Goal: Information Seeking & Learning: Learn about a topic

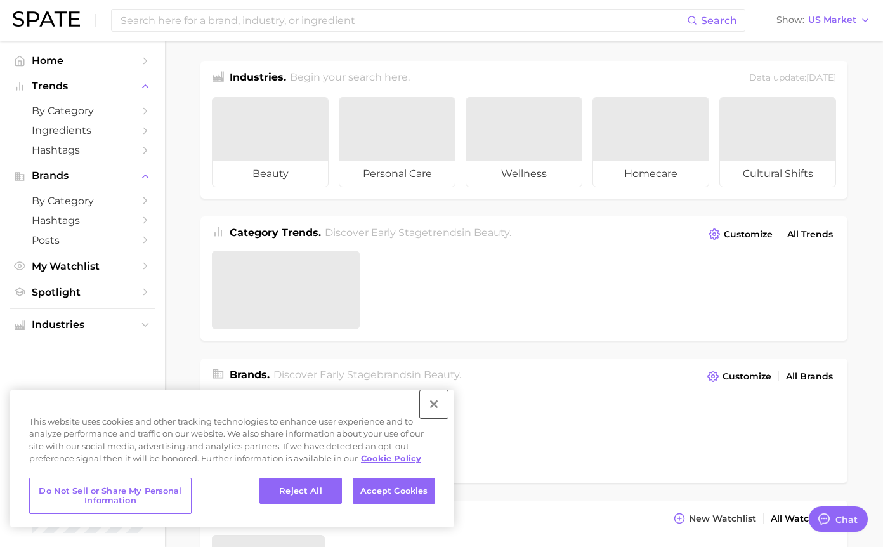
click at [438, 403] on button "Close" at bounding box center [434, 404] width 28 height 28
type textarea "x"
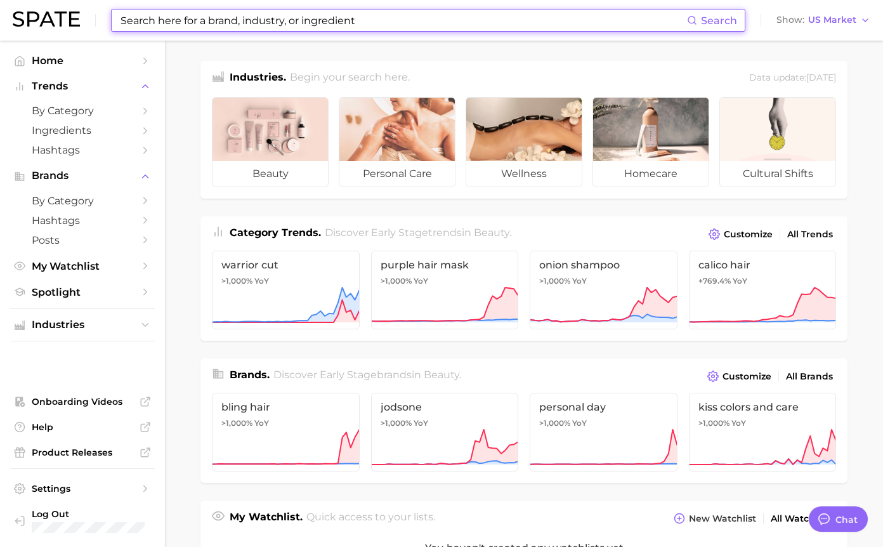
click at [314, 18] on input at bounding box center [403, 21] width 568 height 22
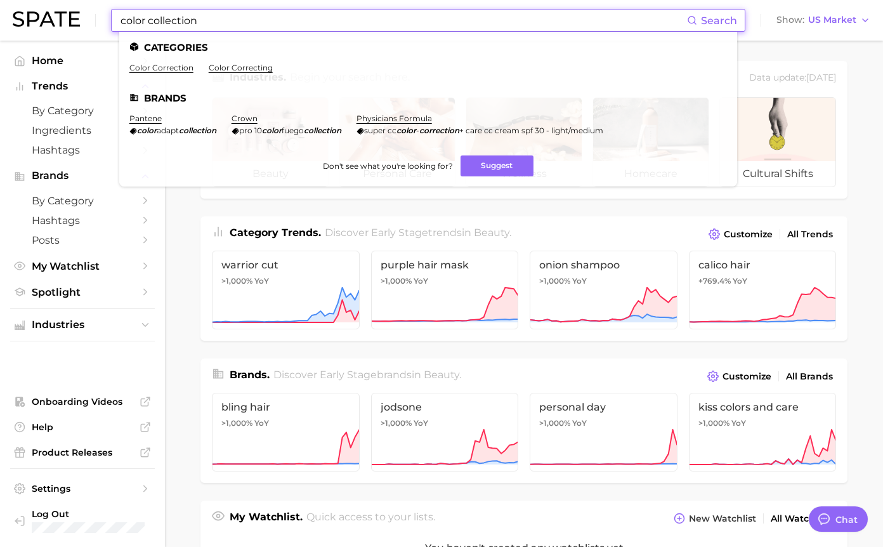
click at [165, 21] on input "color collection" at bounding box center [403, 21] width 568 height 22
drag, startPoint x: 210, startPoint y: 22, endPoint x: 150, endPoint y: 23, distance: 60.3
click at [150, 23] on input "color collection" at bounding box center [403, 21] width 568 height 22
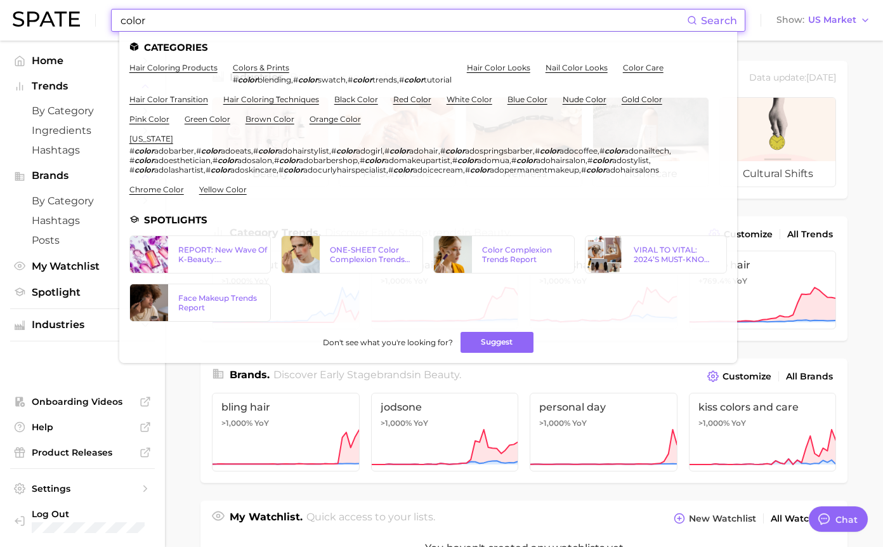
type input "color"
click at [138, 25] on input "color" at bounding box center [403, 21] width 568 height 22
click at [136, 20] on input "color" at bounding box center [403, 21] width 568 height 22
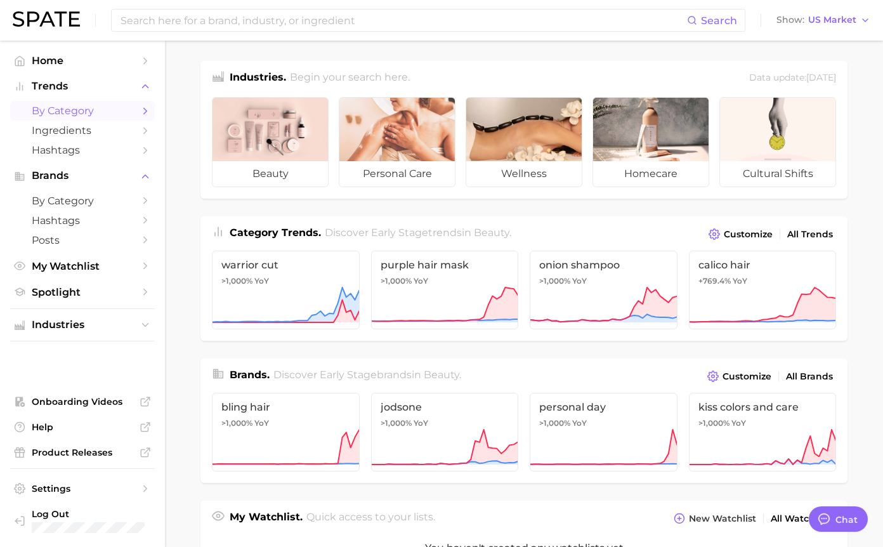
click at [133, 112] on span "by Category" at bounding box center [83, 111] width 102 height 12
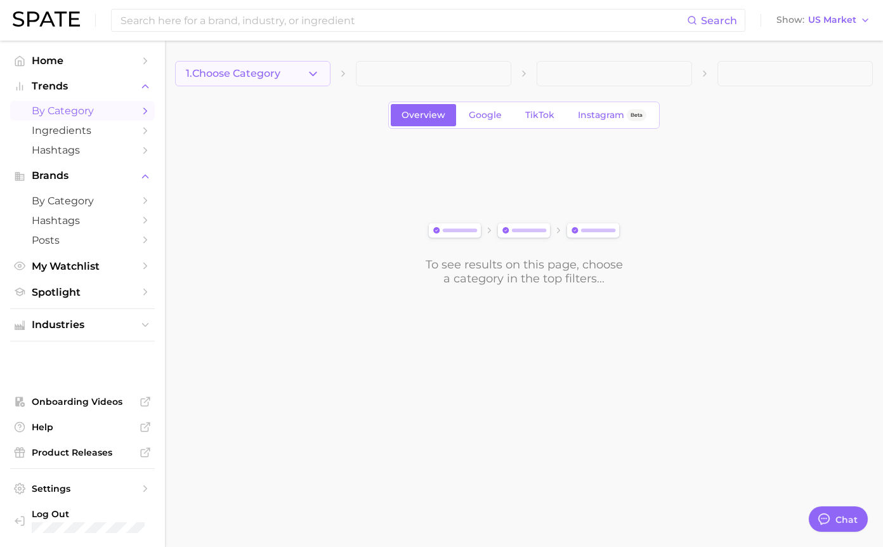
click at [308, 73] on icon "button" at bounding box center [312, 73] width 13 height 13
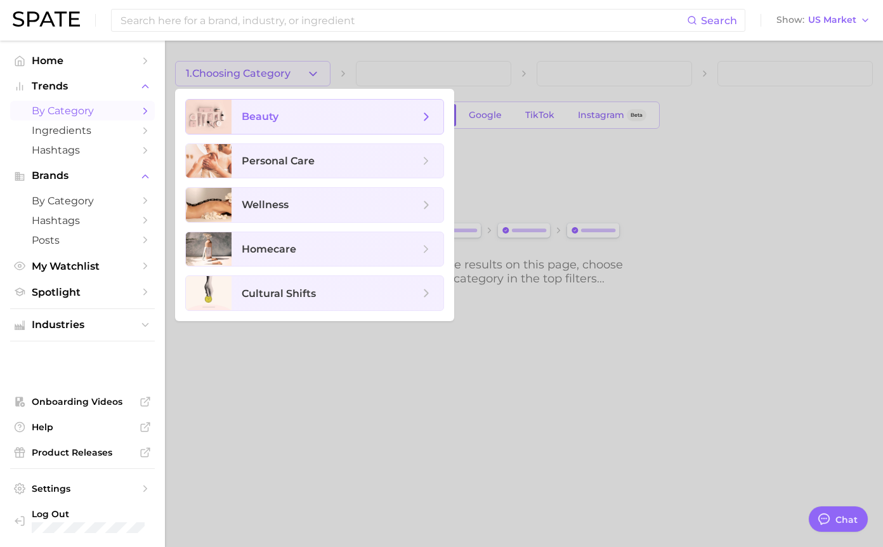
click at [293, 115] on span "beauty" at bounding box center [331, 117] width 178 height 14
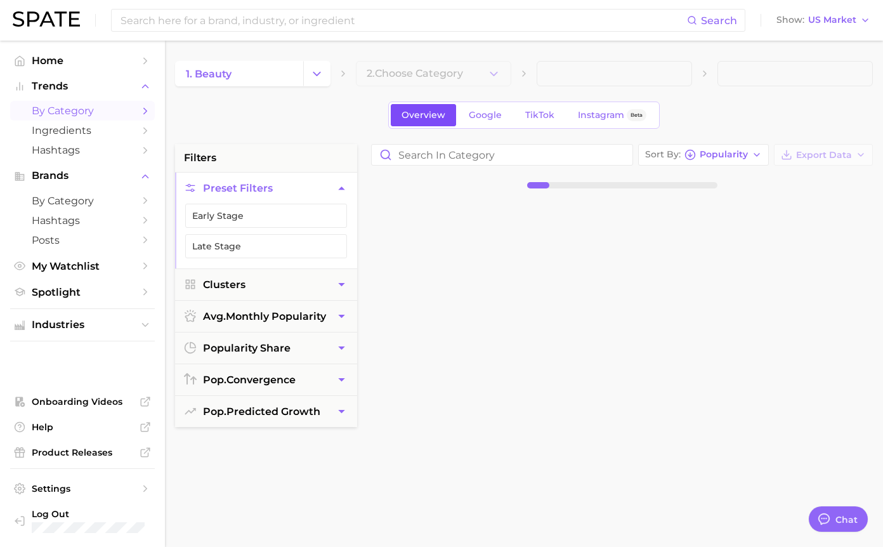
click at [395, 108] on link "Overview" at bounding box center [423, 115] width 65 height 22
click at [494, 76] on icon "button" at bounding box center [493, 73] width 13 height 13
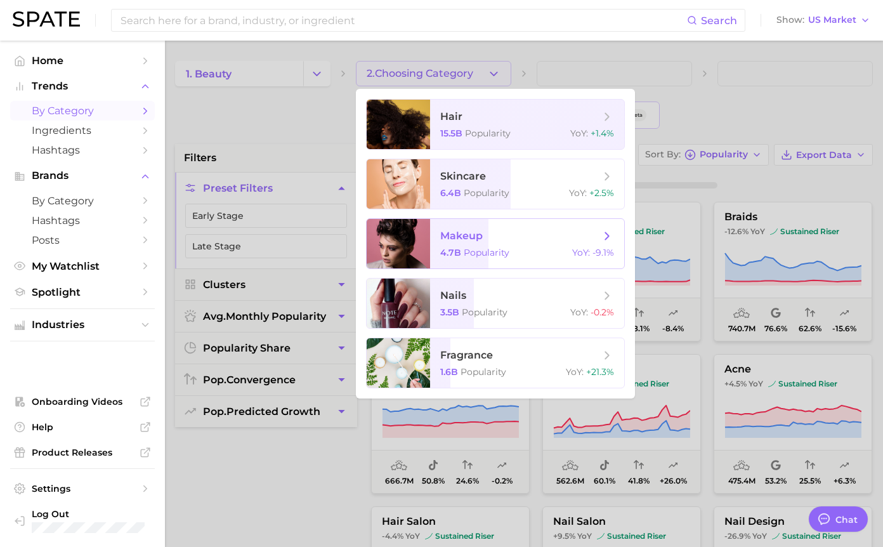
click at [502, 242] on span "makeup" at bounding box center [520, 236] width 160 height 14
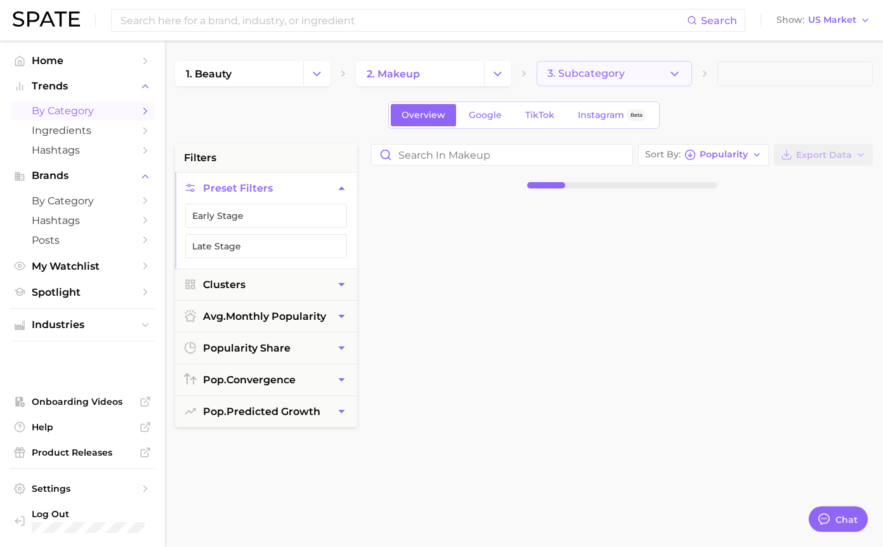
click at [675, 72] on icon "button" at bounding box center [674, 73] width 13 height 13
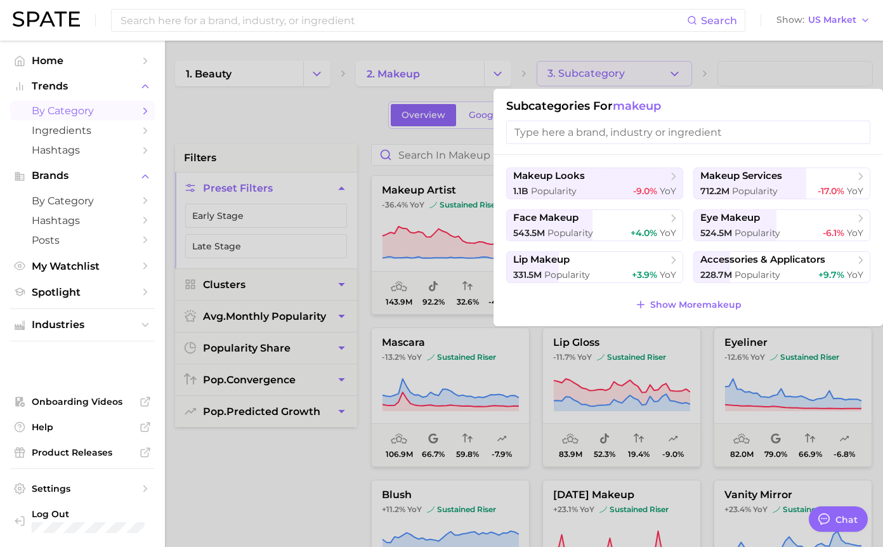
click at [725, 44] on div at bounding box center [441, 273] width 883 height 547
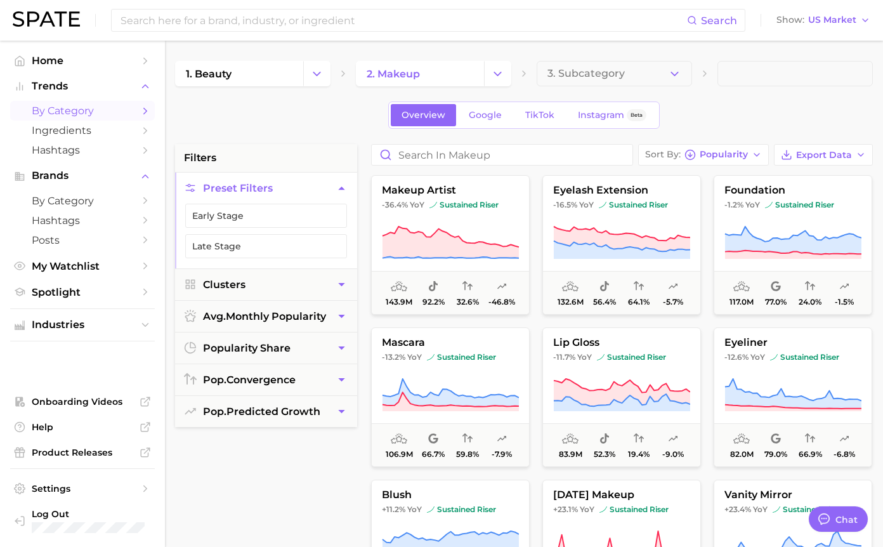
click at [487, 171] on div "Sort By Popularity Export Data makeup artist -36.4% YoY sustained riser 143.9m …" at bounding box center [622, 465] width 515 height 643
click at [487, 159] on input "Search in makeup" at bounding box center [502, 155] width 261 height 20
type input "x"
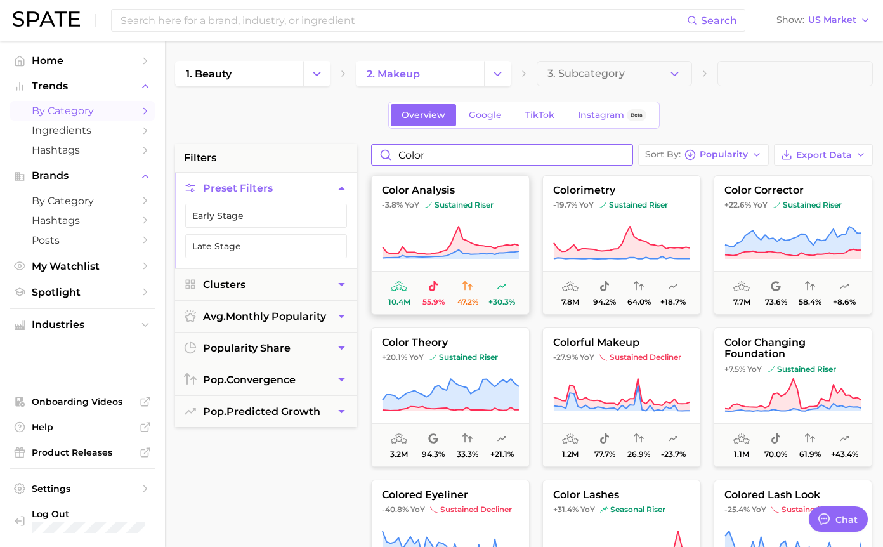
type input "color"
click at [480, 204] on span "sustained riser" at bounding box center [458, 205] width 69 height 10
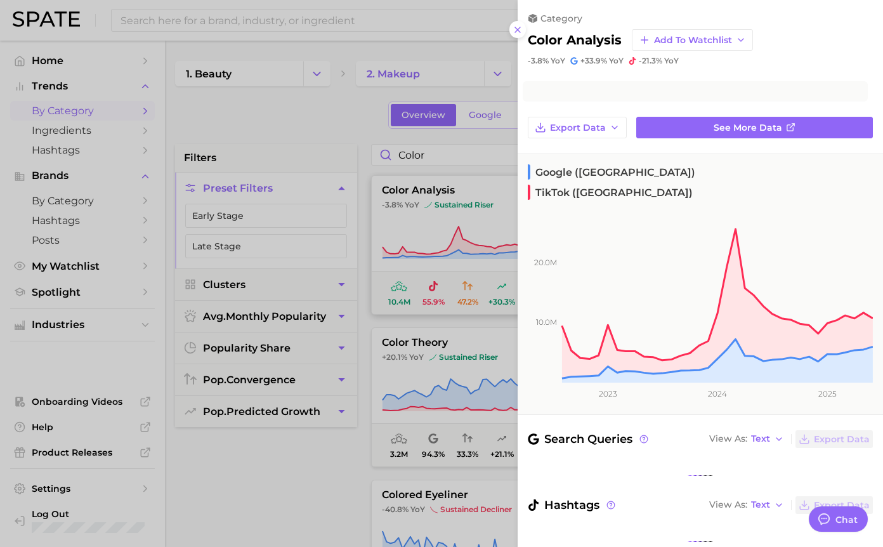
type textarea "x"
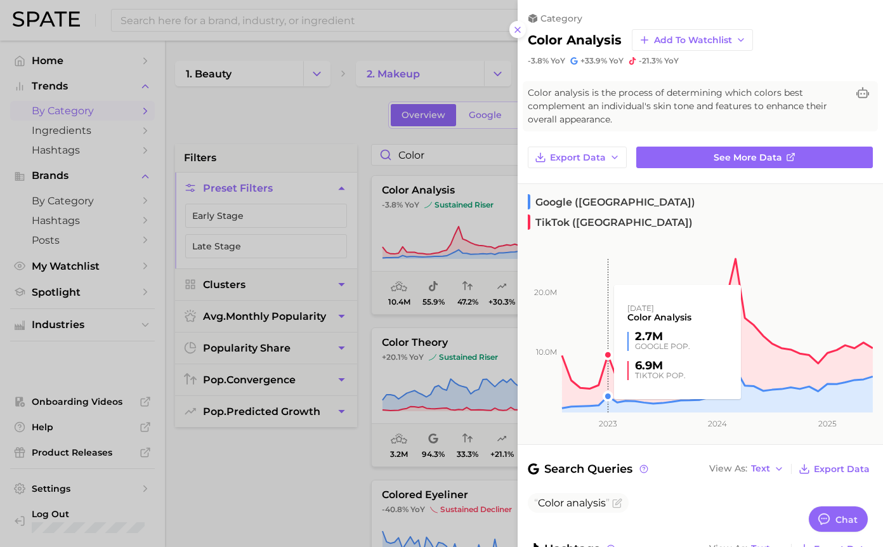
scroll to position [75, 0]
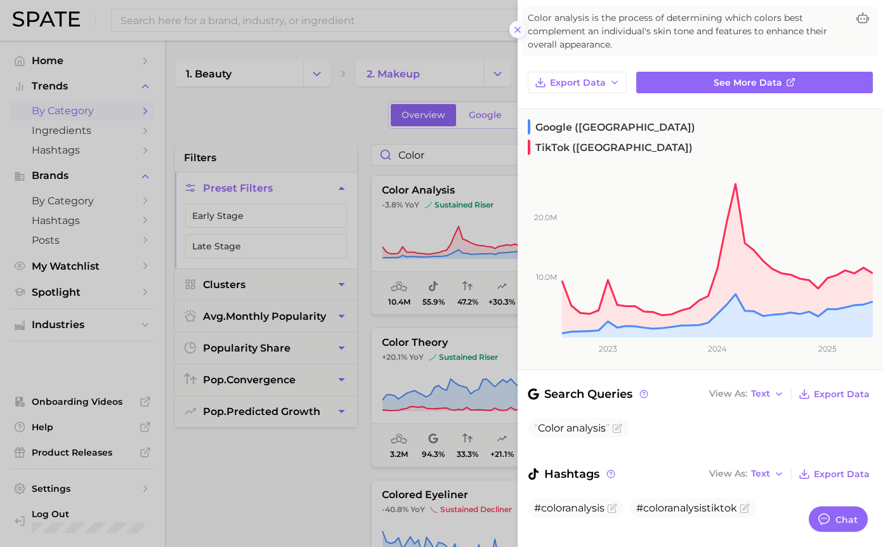
click at [516, 22] on button at bounding box center [517, 29] width 17 height 17
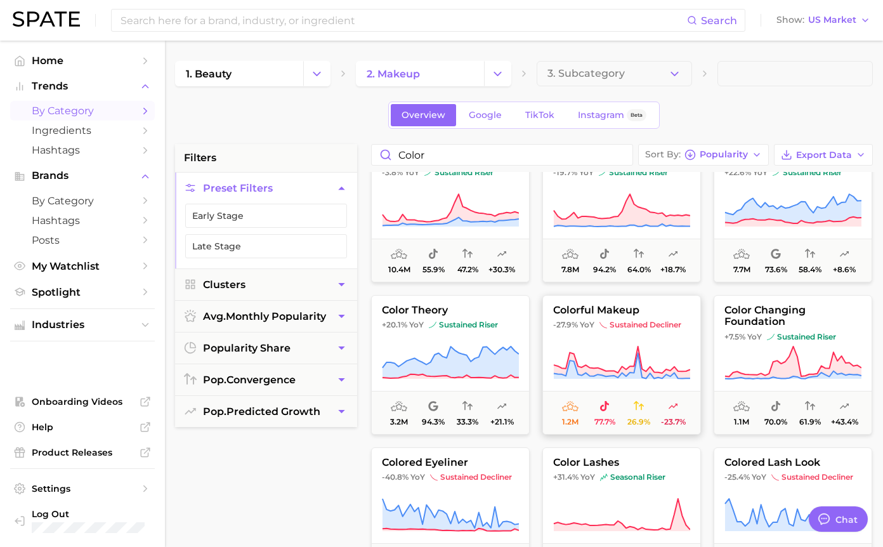
scroll to position [0, 0]
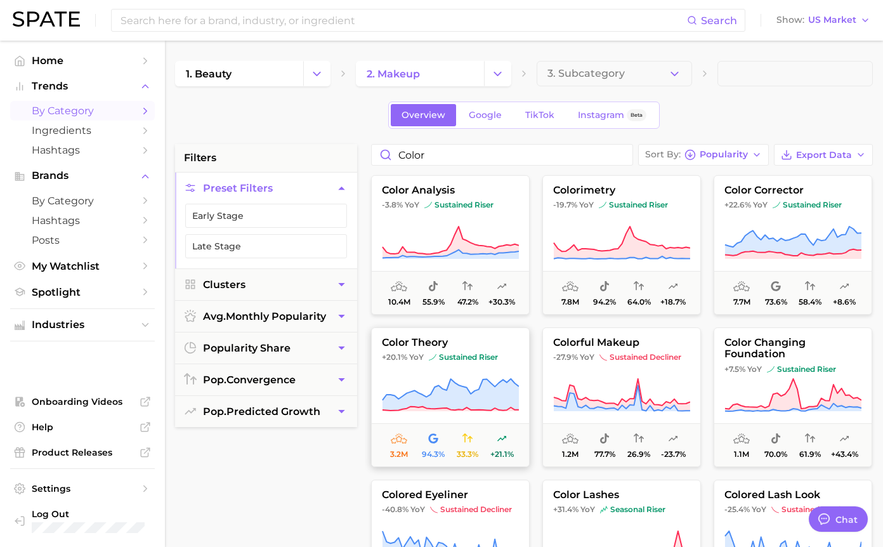
click at [450, 384] on icon at bounding box center [451, 395] width 136 height 32
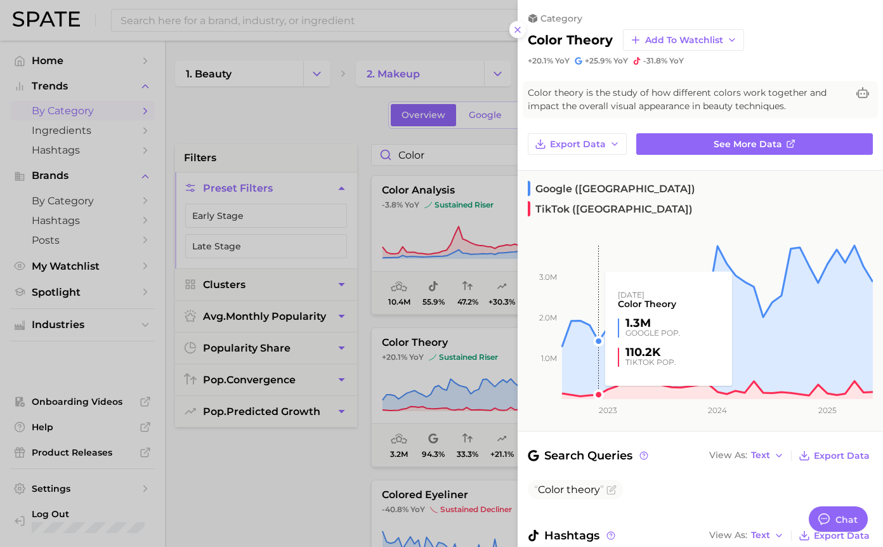
scroll to position [88, 0]
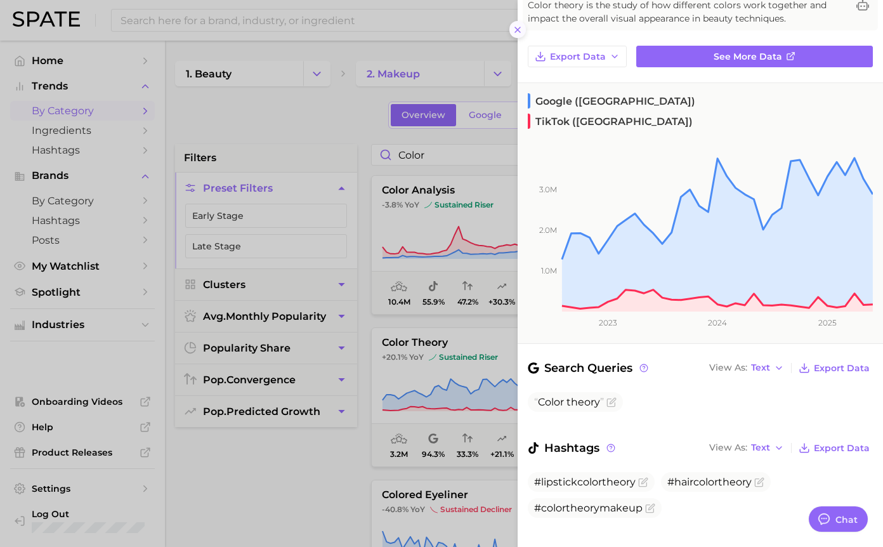
click at [514, 34] on icon at bounding box center [518, 30] width 10 height 10
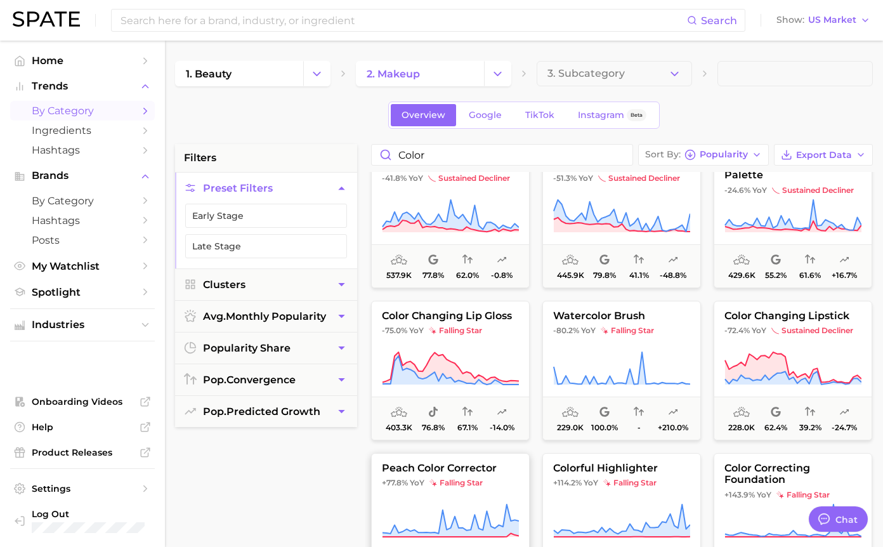
scroll to position [0, 0]
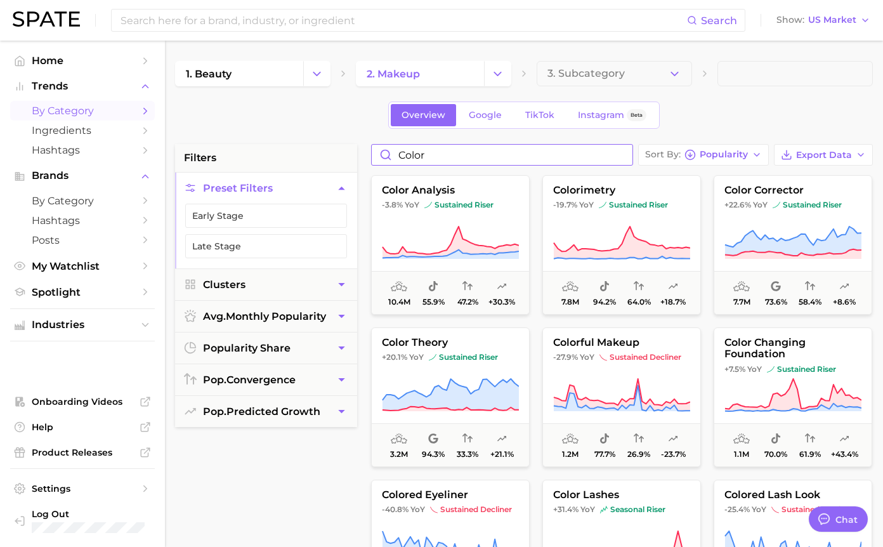
click at [417, 157] on input "color" at bounding box center [502, 155] width 261 height 20
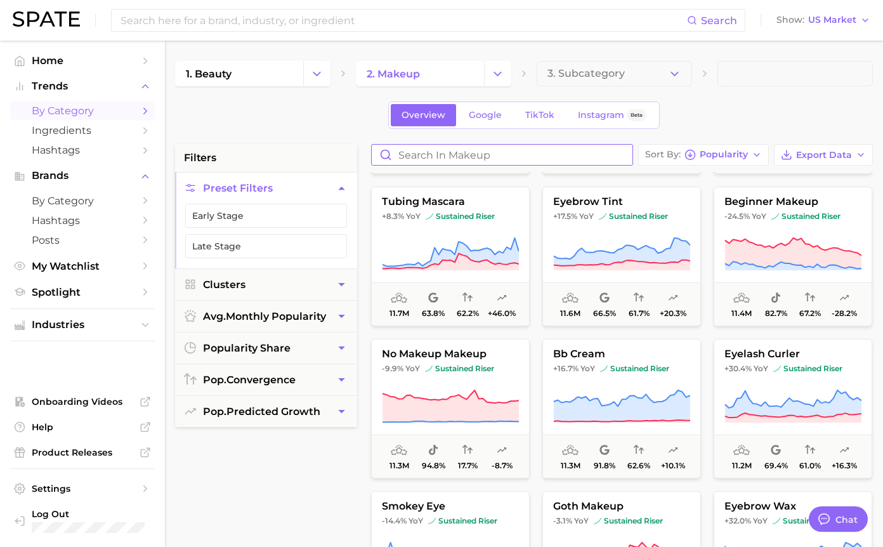
scroll to position [2436, 0]
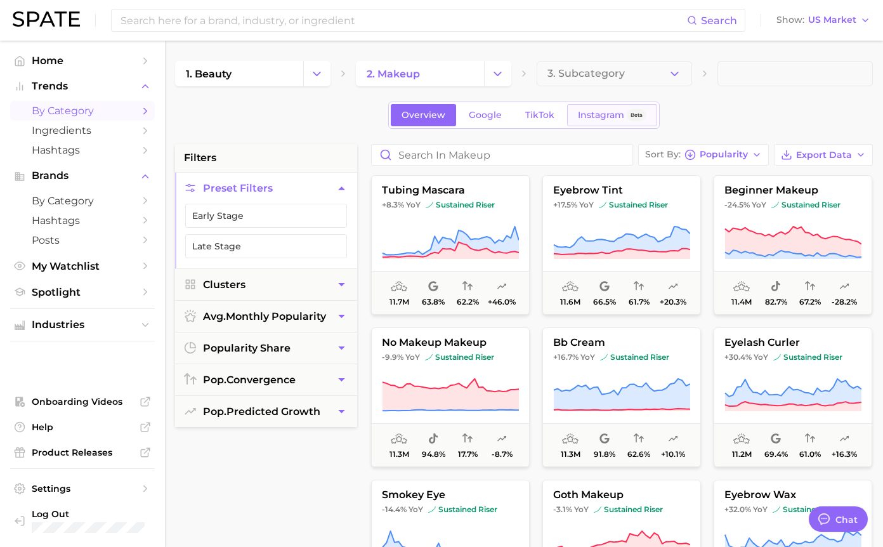
click at [597, 120] on span "Instagram" at bounding box center [601, 115] width 46 height 11
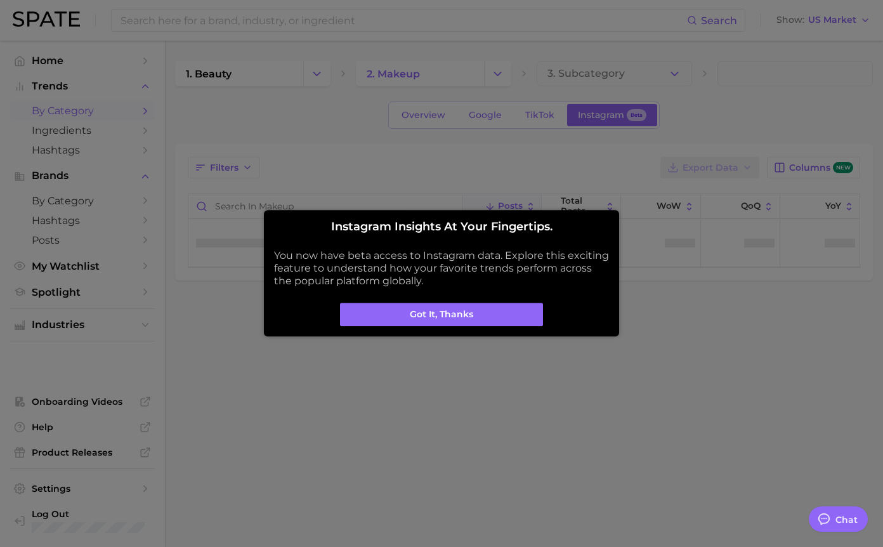
click at [506, 302] on div "Instagram insights at your fingertips. You now have beta access to Instagram da…" at bounding box center [441, 273] width 335 height 106
click at [502, 320] on button "Got it, thanks" at bounding box center [441, 315] width 203 height 24
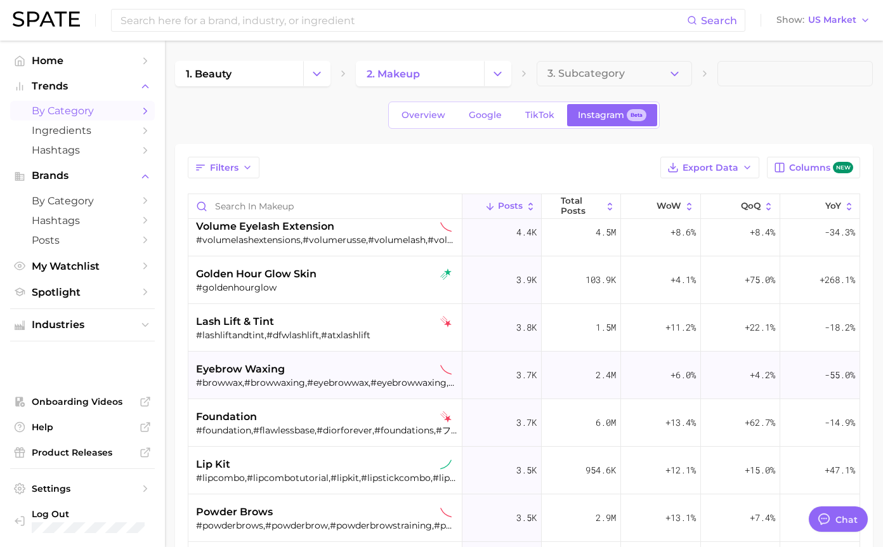
scroll to position [1444, 0]
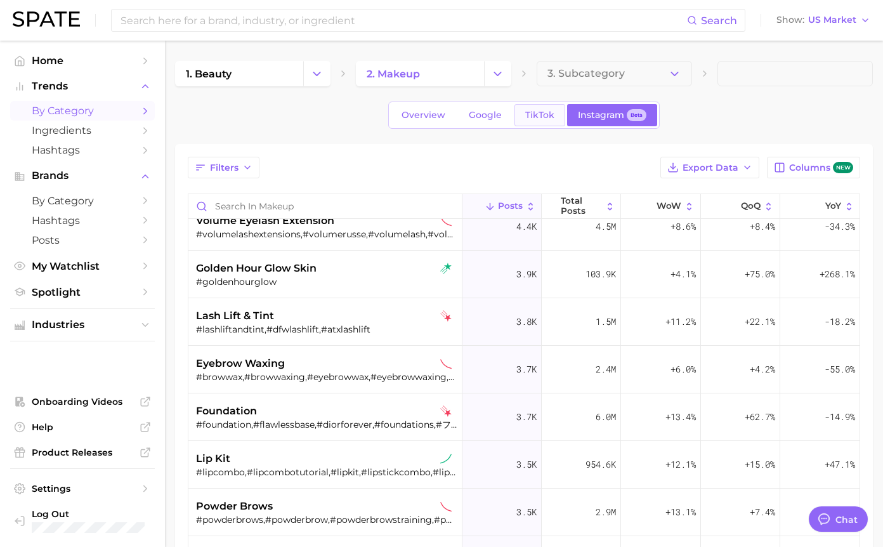
click at [538, 113] on span "TikTok" at bounding box center [539, 115] width 29 height 11
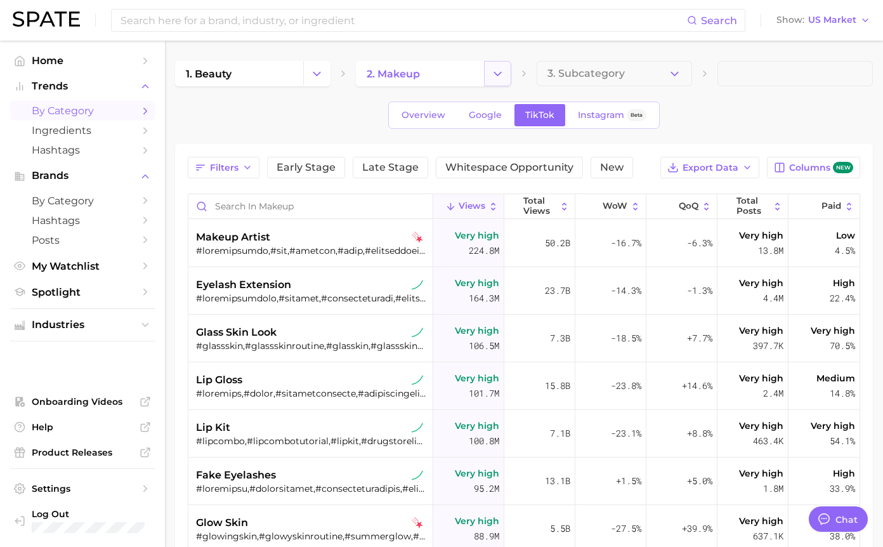
click at [502, 74] on icon "Change Category" at bounding box center [497, 73] width 13 height 13
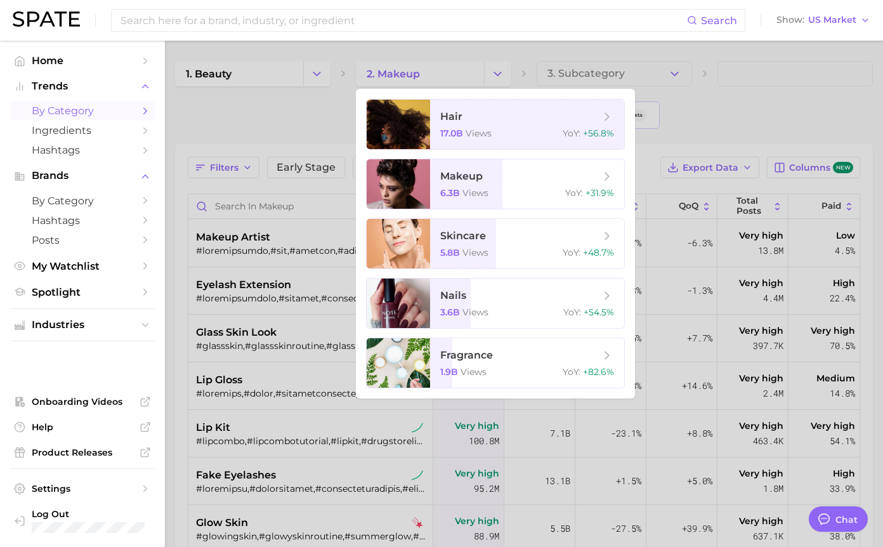
click at [418, 58] on div at bounding box center [441, 273] width 883 height 547
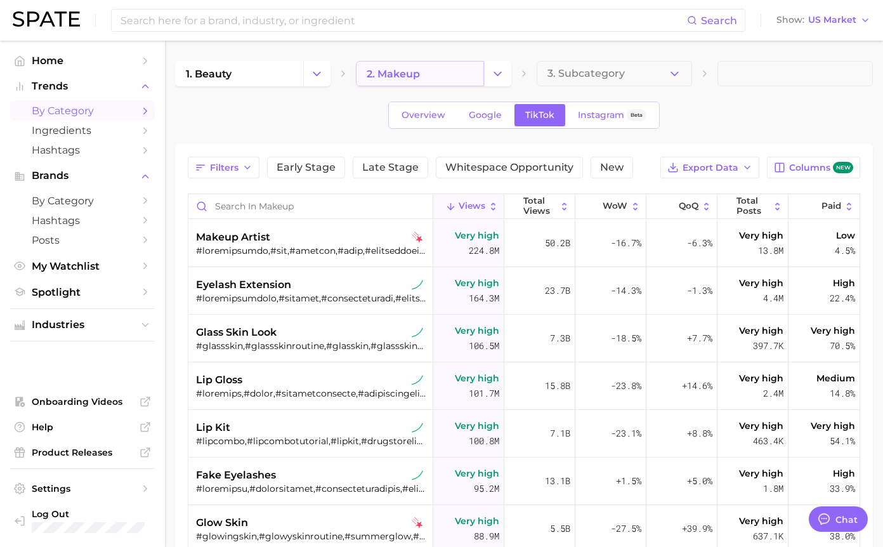
click at [433, 68] on link "2. makeup" at bounding box center [420, 73] width 128 height 25
click at [499, 74] on polyline "Change Category" at bounding box center [497, 73] width 7 height 3
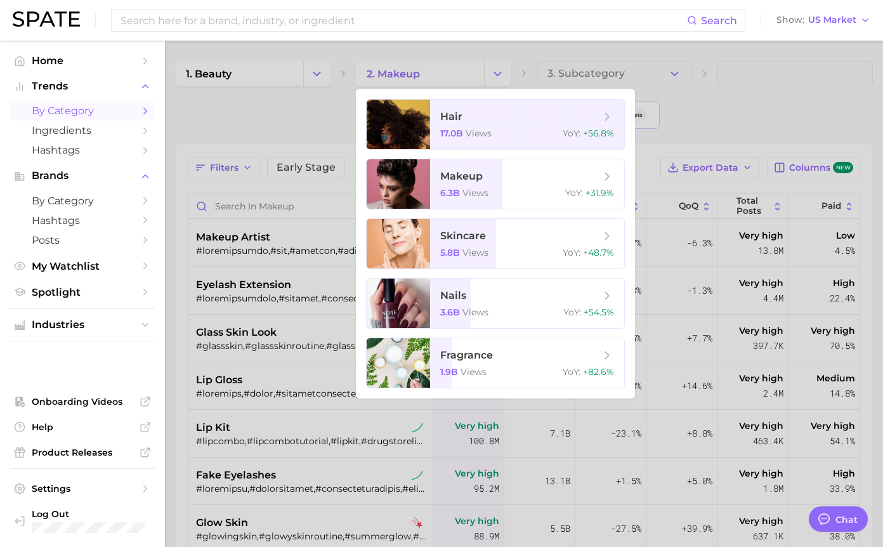
click at [481, 397] on ul "hair 17.0b views YoY : +56.8% makeup 6.3b views YoY : +31.9% skincare 5.8b view…" at bounding box center [495, 244] width 279 height 310
click at [743, 117] on div at bounding box center [441, 273] width 883 height 547
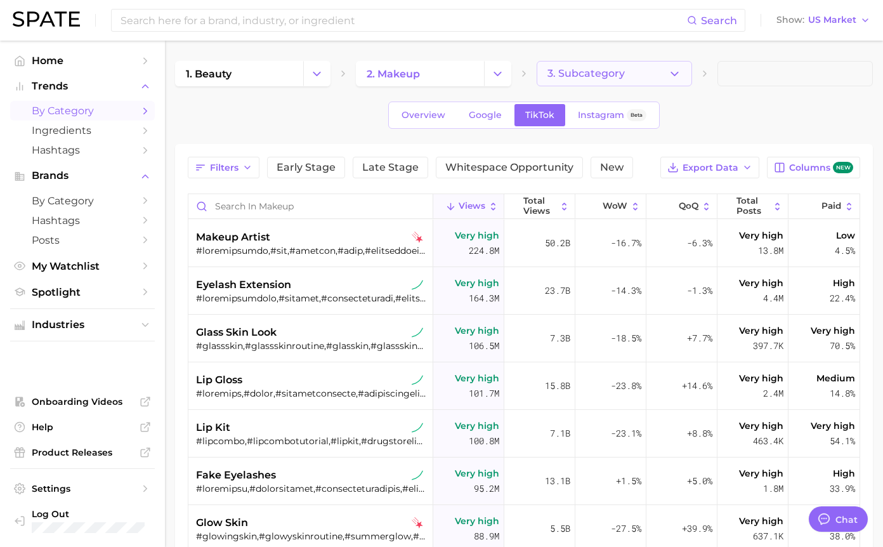
click at [648, 81] on button "3. Subcategory" at bounding box center [614, 73] width 155 height 25
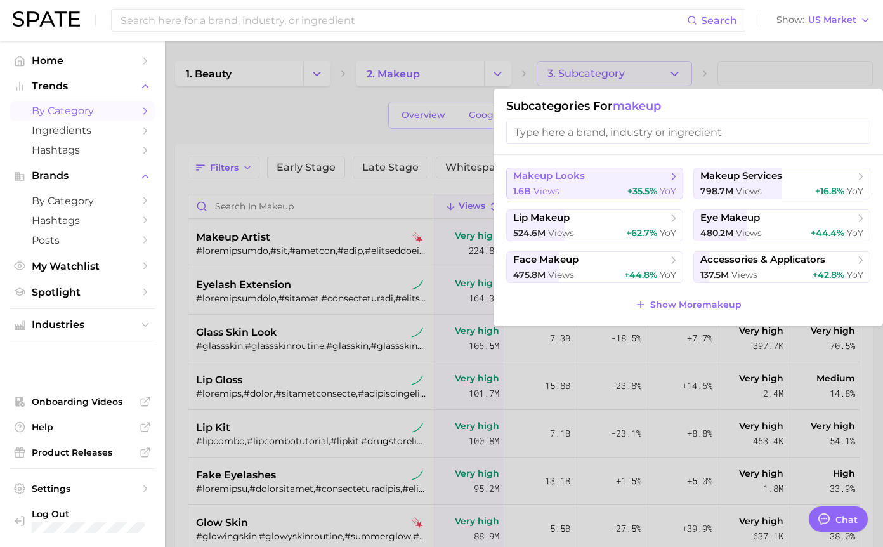
click at [615, 190] on div "1.6b views +35.5% YoY" at bounding box center [594, 191] width 163 height 12
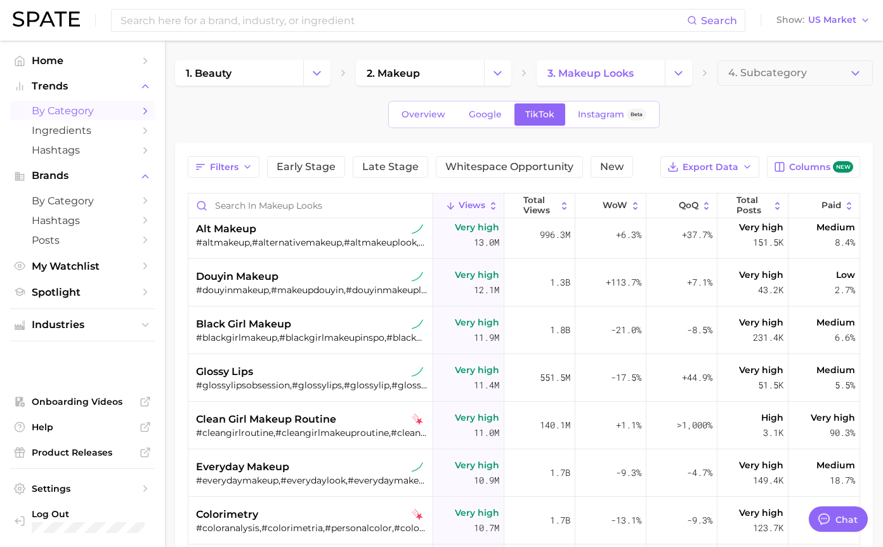
scroll to position [1065, 0]
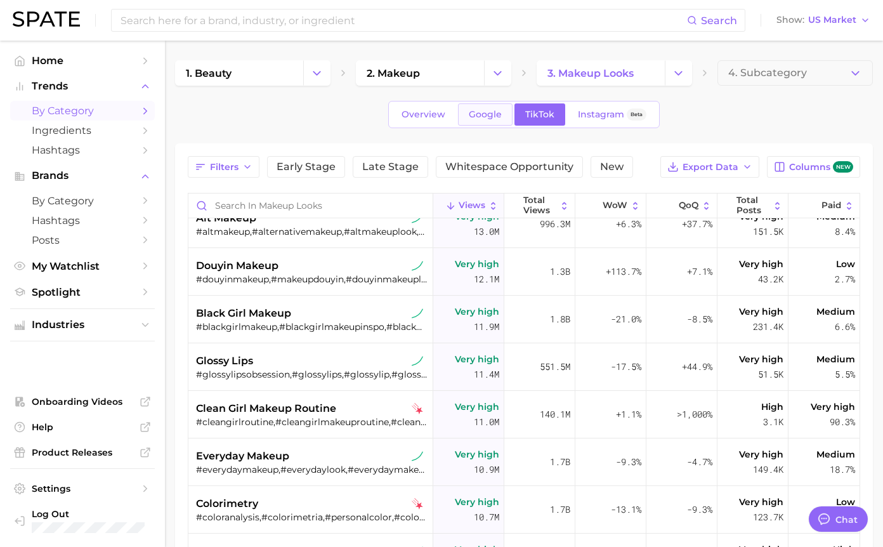
click at [494, 121] on link "Google" at bounding box center [485, 114] width 55 height 22
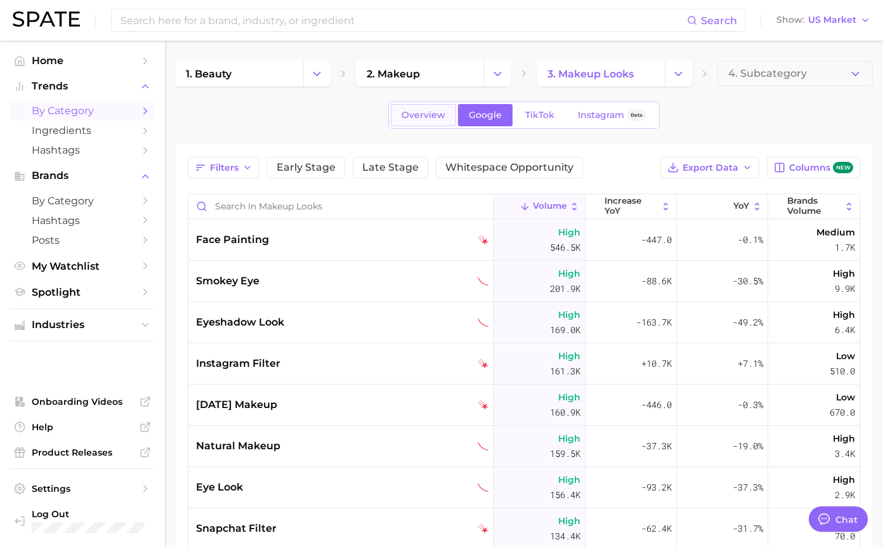
click at [415, 122] on link "Overview" at bounding box center [423, 115] width 65 height 22
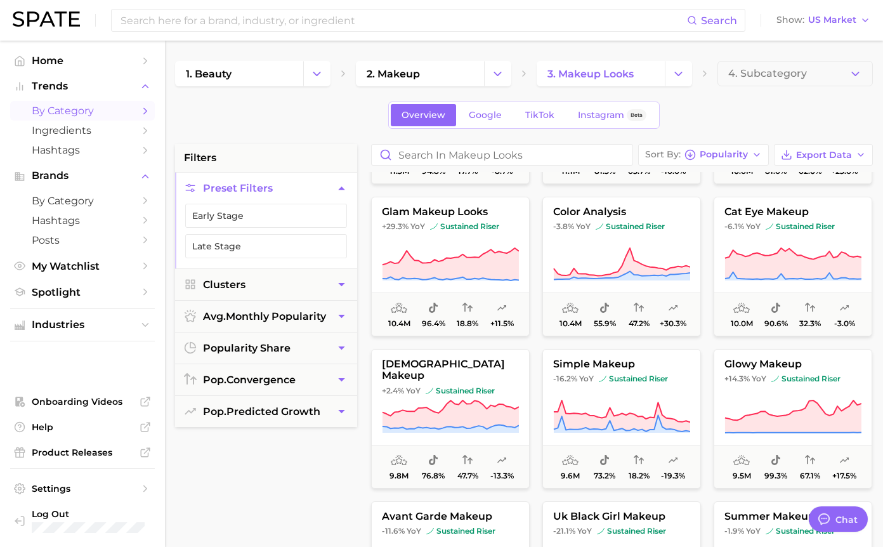
scroll to position [749, 0]
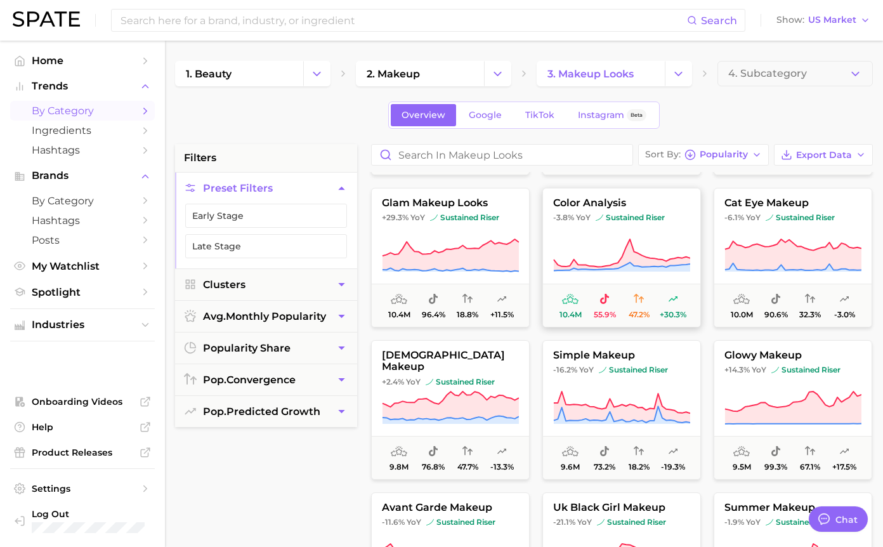
click at [622, 229] on button "color analysis -3.8% YoY sustained riser 10.4m 55.9% 47.2% +30.3%" at bounding box center [621, 258] width 159 height 140
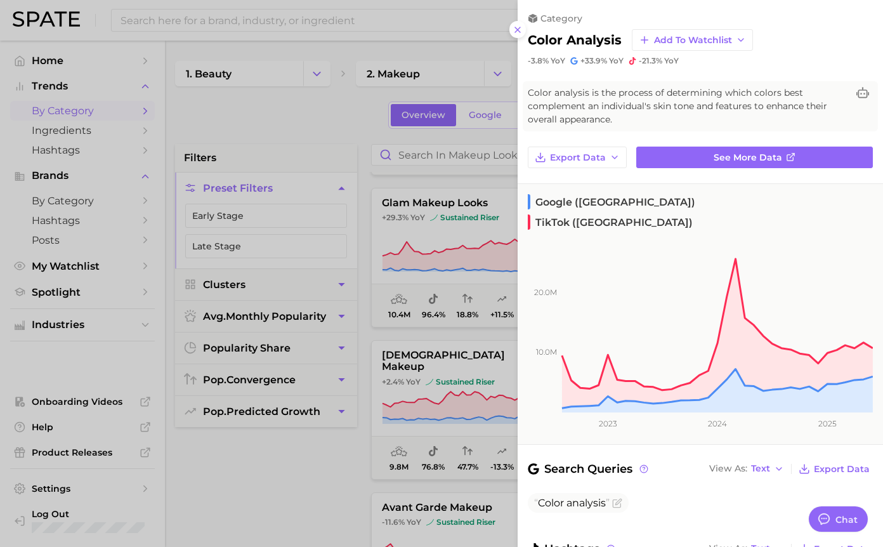
scroll to position [75, 0]
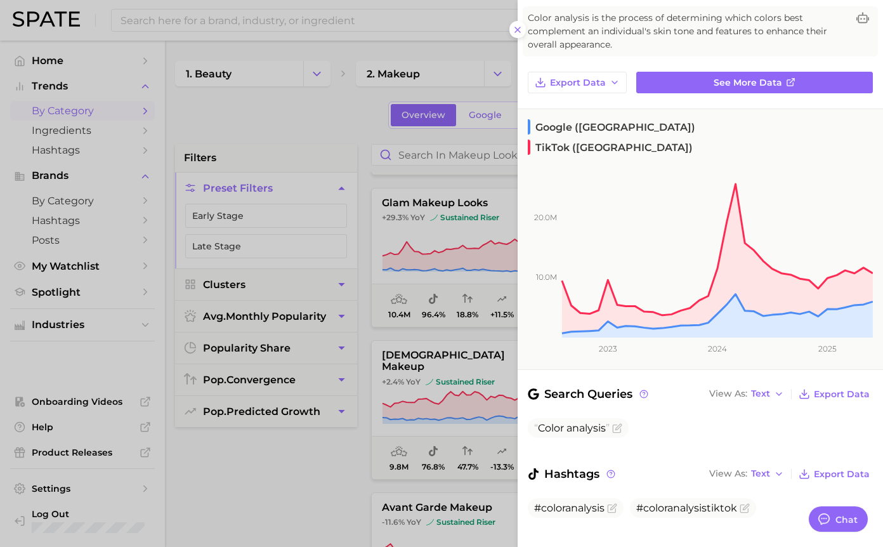
click at [284, 487] on div at bounding box center [441, 273] width 883 height 547
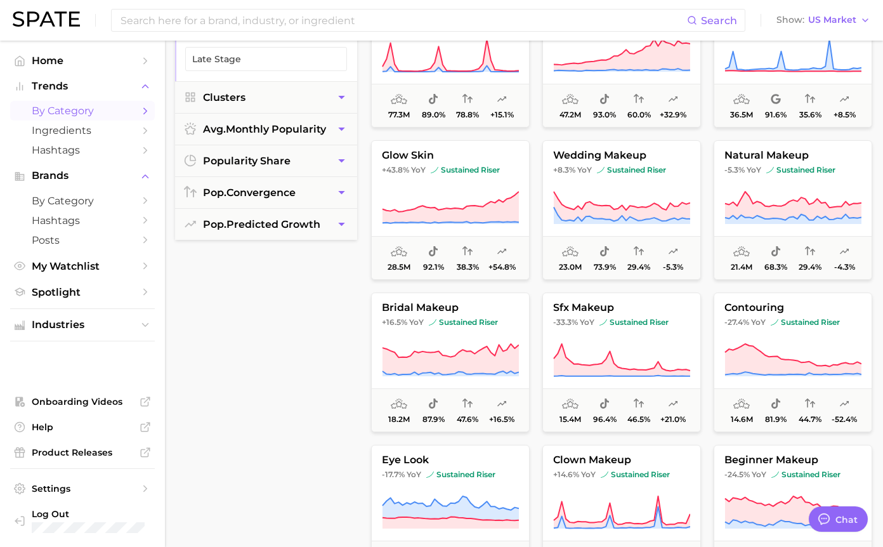
scroll to position [0, 0]
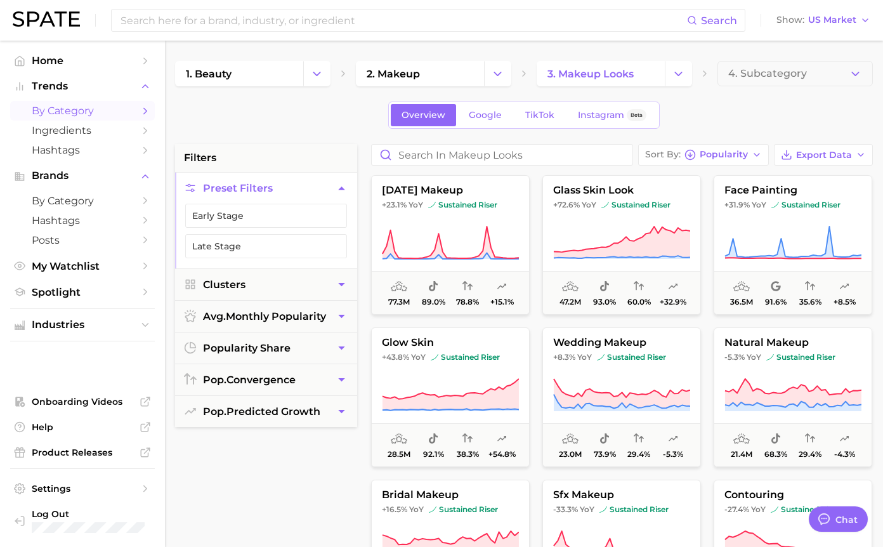
click at [56, 6] on div "Search Show US Market" at bounding box center [442, 20] width 858 height 41
click at [49, 25] on img at bounding box center [46, 18] width 67 height 15
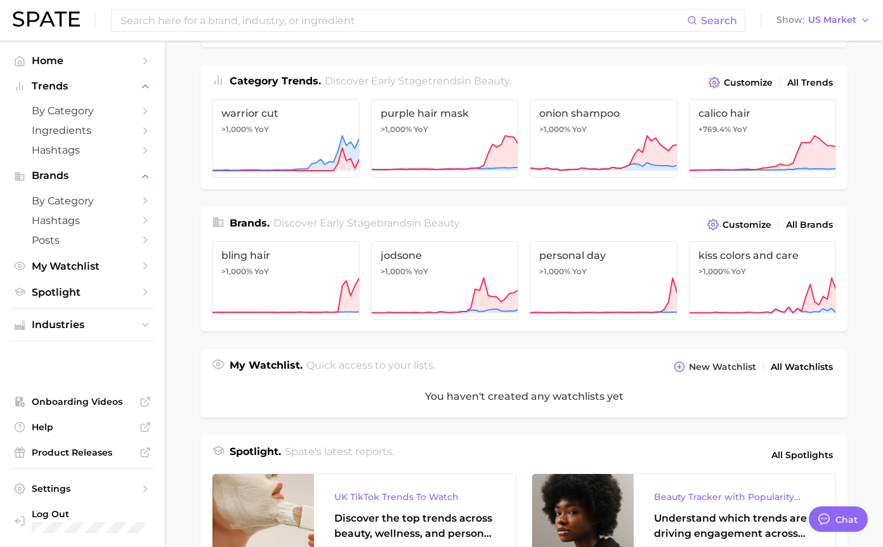
scroll to position [155, 0]
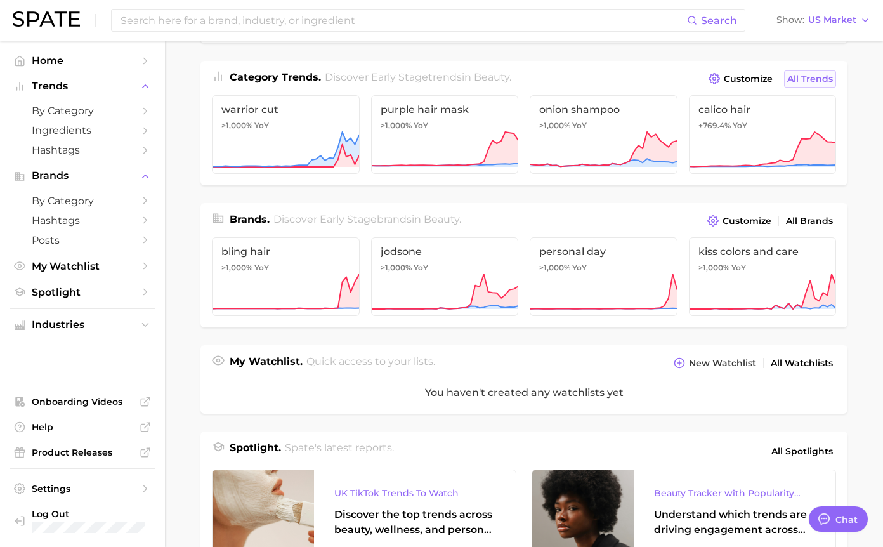
click at [812, 72] on link "All Trends" at bounding box center [810, 78] width 52 height 17
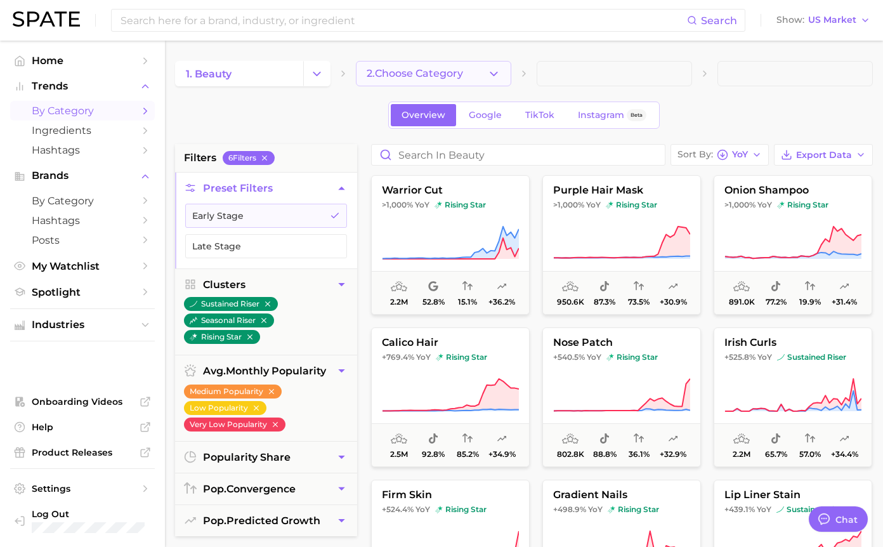
click at [492, 77] on icon "button" at bounding box center [493, 73] width 13 height 13
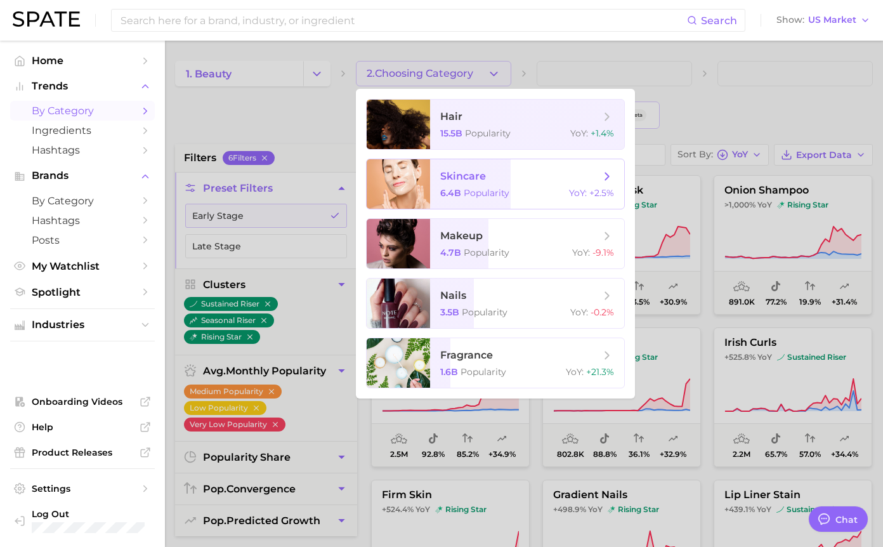
click at [510, 185] on span "skincare 6.4b Popularity YoY : +2.5%" at bounding box center [527, 183] width 194 height 49
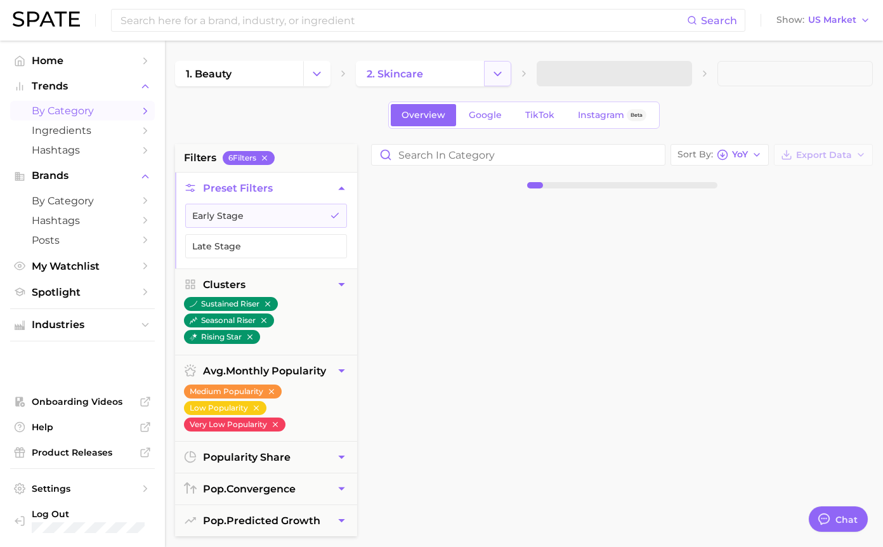
click at [489, 70] on button "Change Category" at bounding box center [497, 73] width 27 height 25
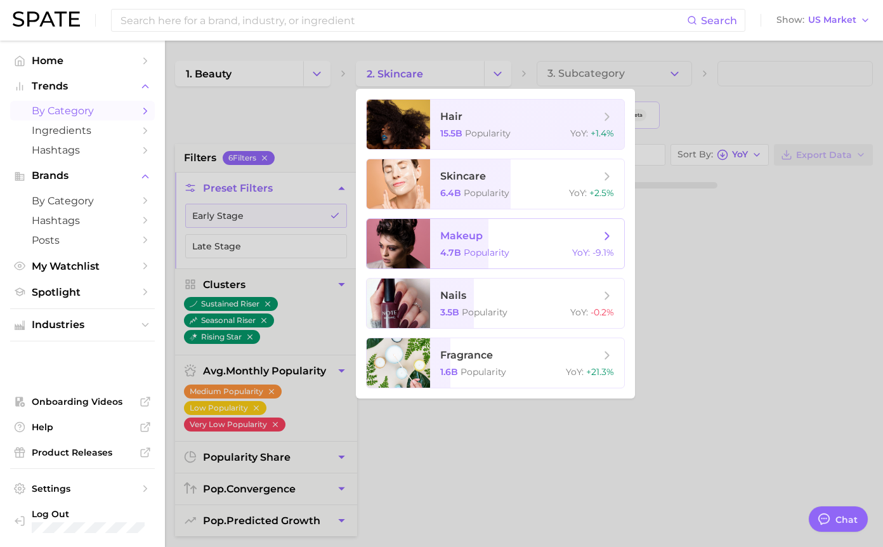
click at [503, 241] on span "makeup" at bounding box center [520, 236] width 160 height 14
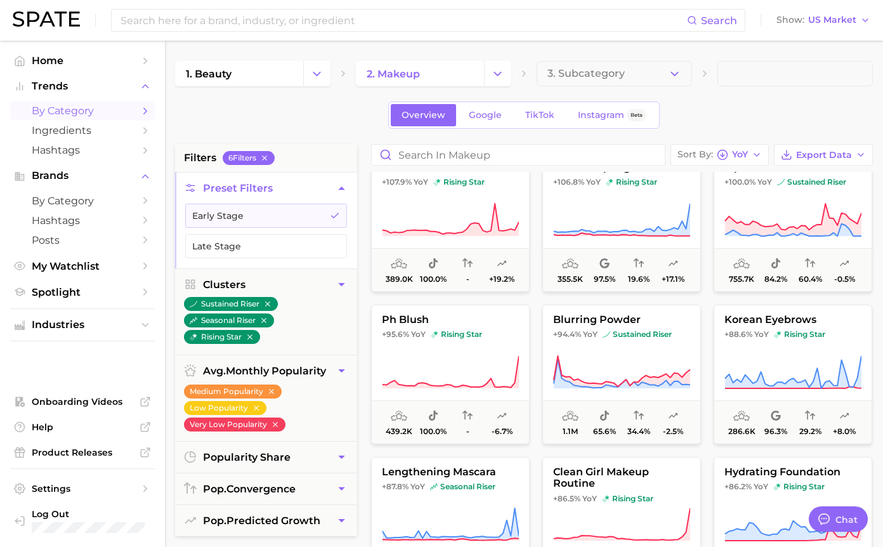
scroll to position [1089, 0]
click at [472, 345] on button "ph blush +95.6% YoY rising star 439.2k 100.0% - -6.7%" at bounding box center [450, 374] width 159 height 140
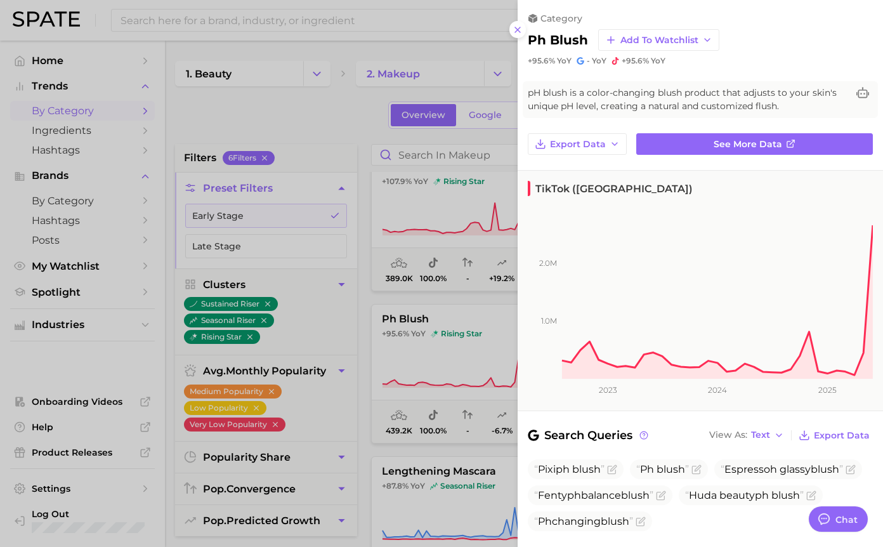
scroll to position [114, 0]
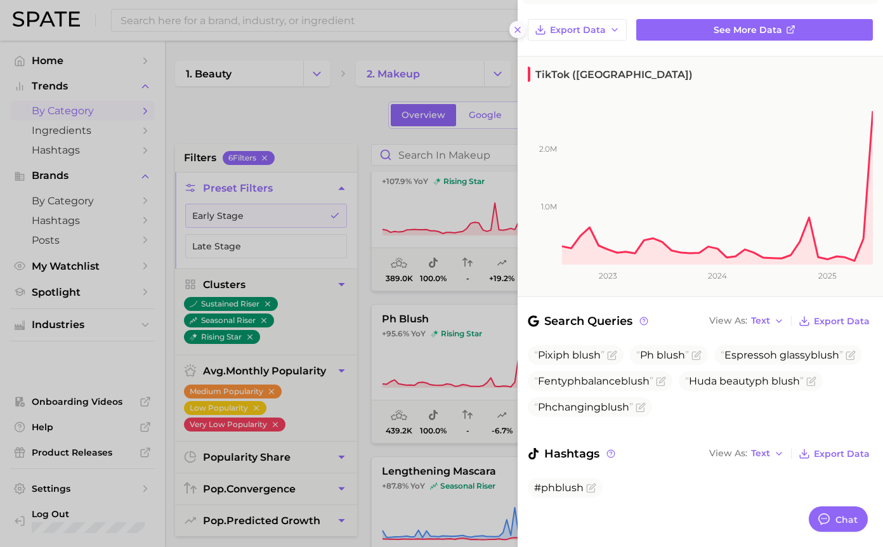
click at [521, 25] on icon at bounding box center [518, 30] width 10 height 10
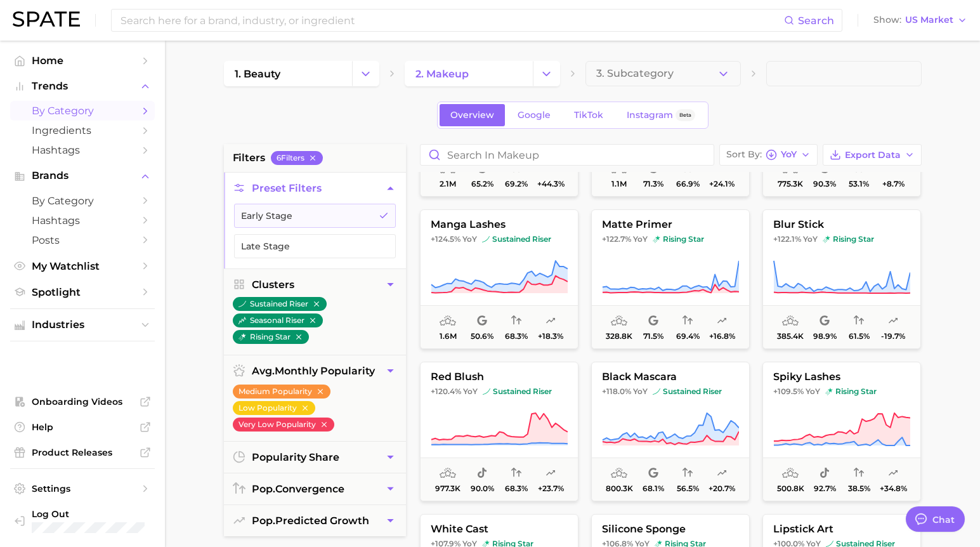
scroll to position [643, 0]
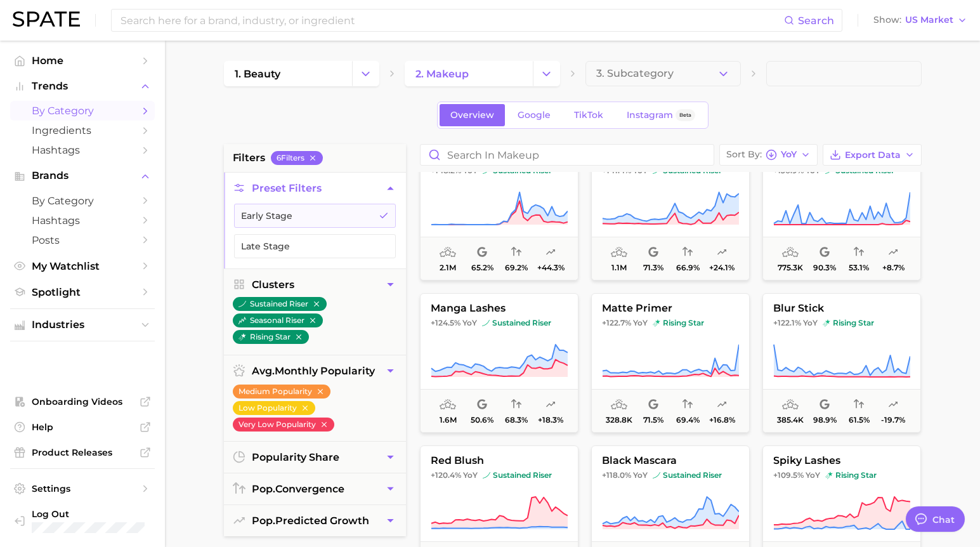
click at [1, 353] on nav "Home Trends by Category Ingredients Hashtags Brands by Category Hashtags Posts …" at bounding box center [82, 294] width 165 height 506
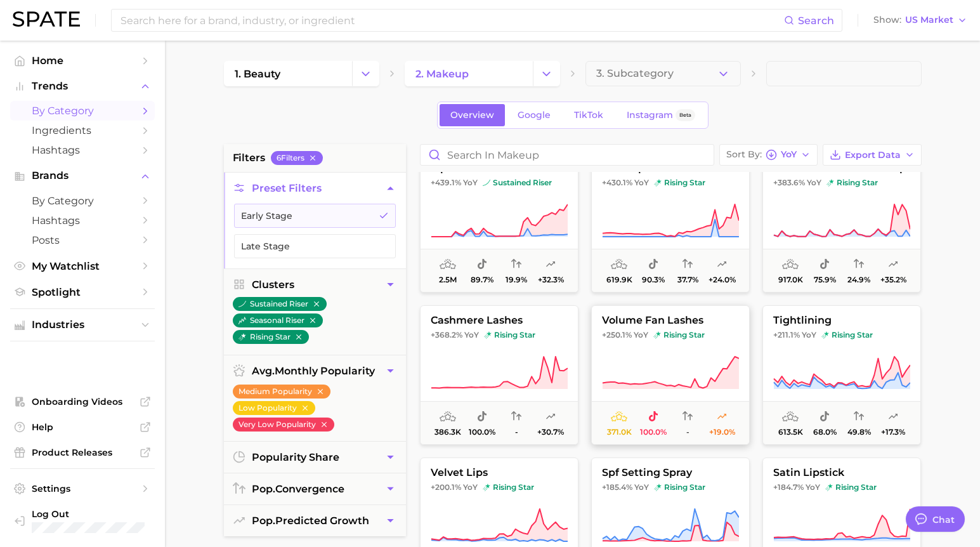
scroll to position [0, 0]
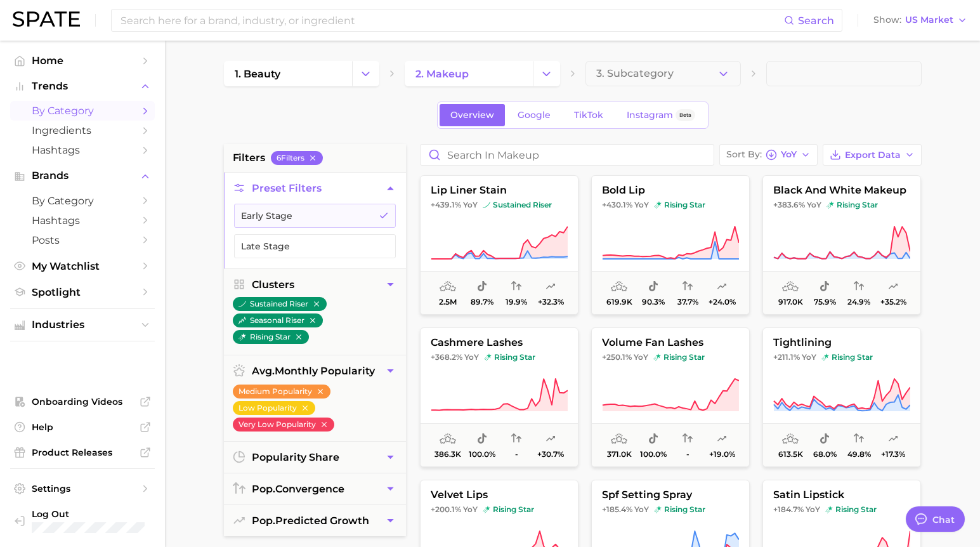
click at [198, 105] on main "1. beauty 2. makeup 3. Subcategory Overview Google TikTok Instagram Beta filter…" at bounding box center [572, 522] width 815 height 962
click at [189, 98] on main "1. beauty 2. makeup 3. Subcategory Overview Google TikTok Instagram Beta filter…" at bounding box center [572, 522] width 815 height 962
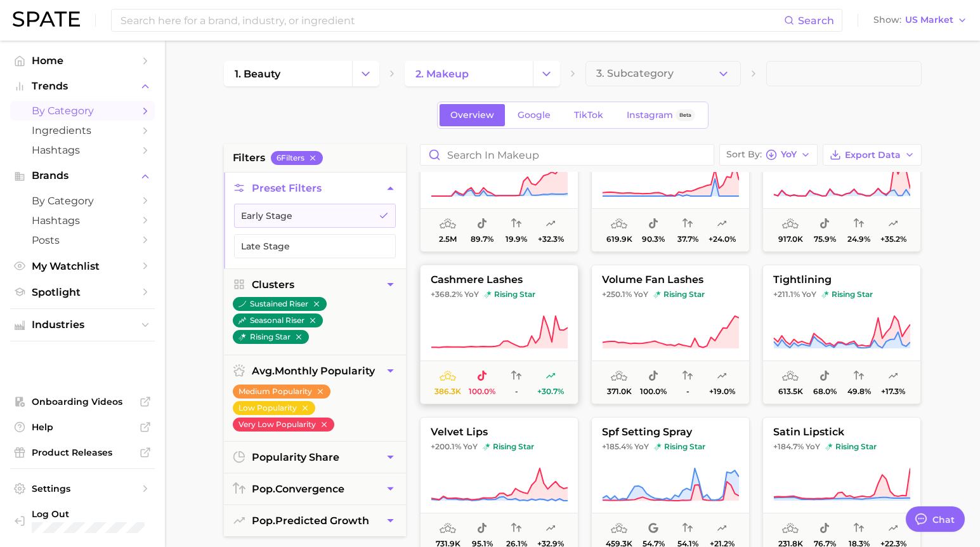
scroll to position [72, 0]
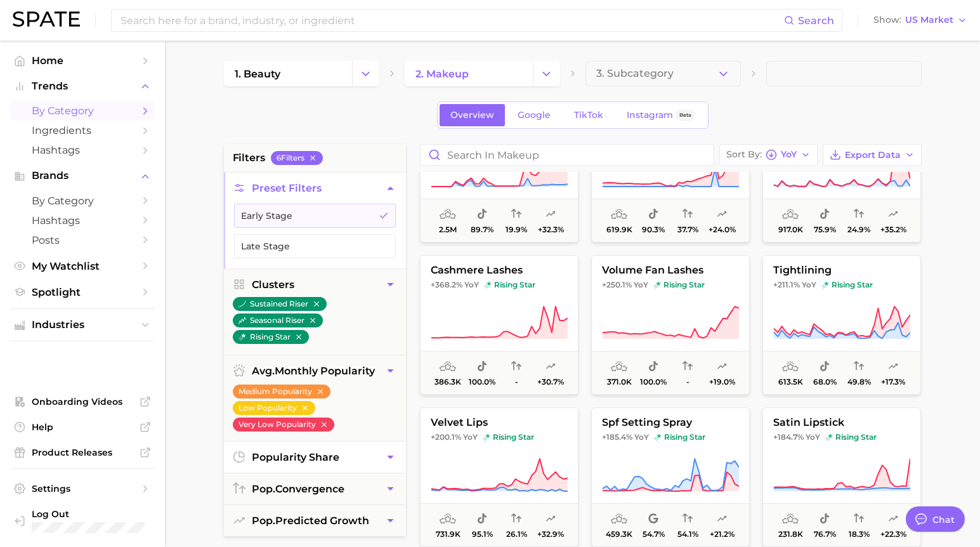
click at [392, 454] on icon "button" at bounding box center [390, 456] width 13 height 13
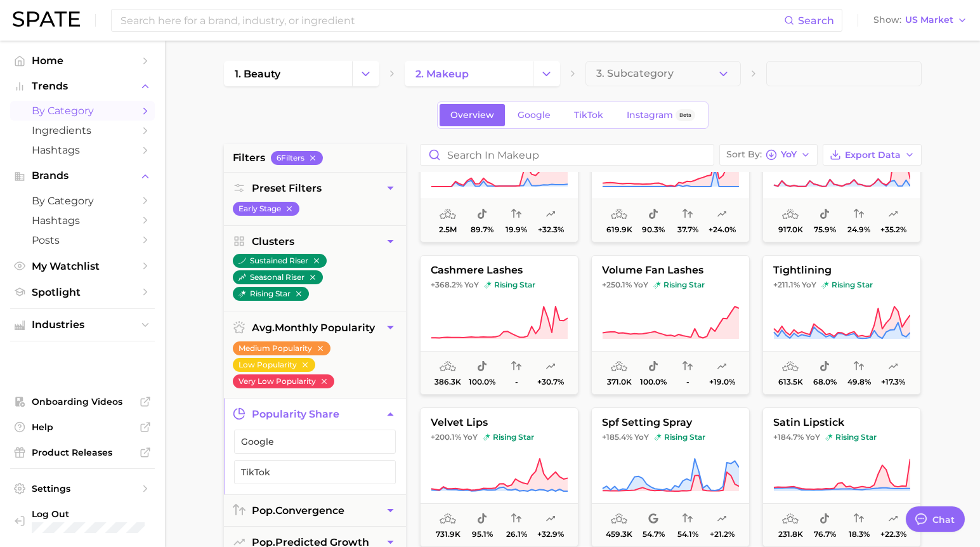
click at [392, 412] on icon "button" at bounding box center [390, 413] width 13 height 13
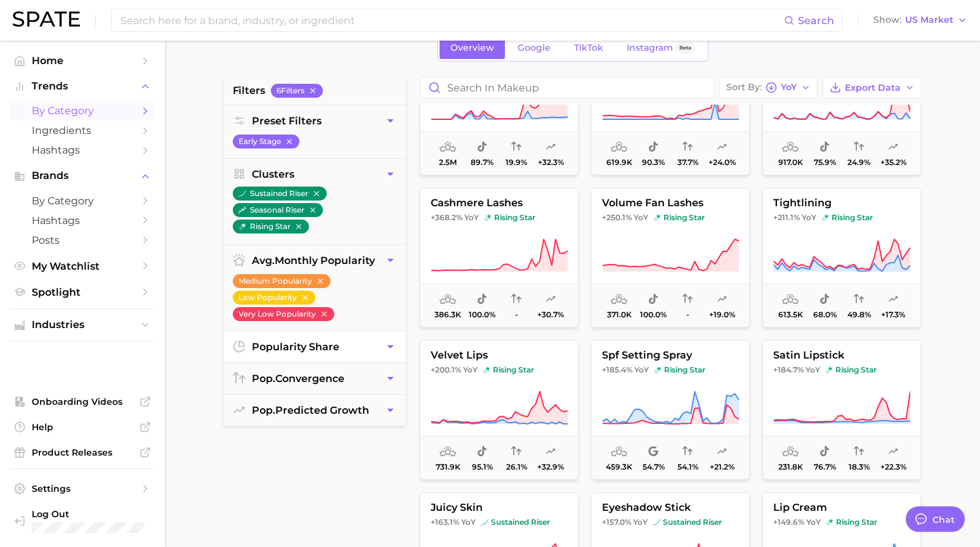
scroll to position [75, 0]
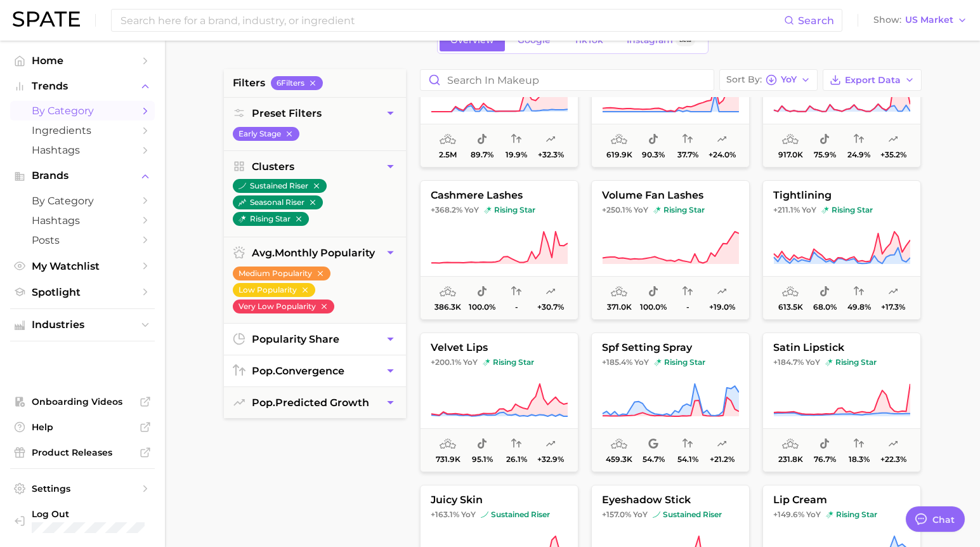
click at [388, 373] on icon "button" at bounding box center [390, 370] width 13 height 13
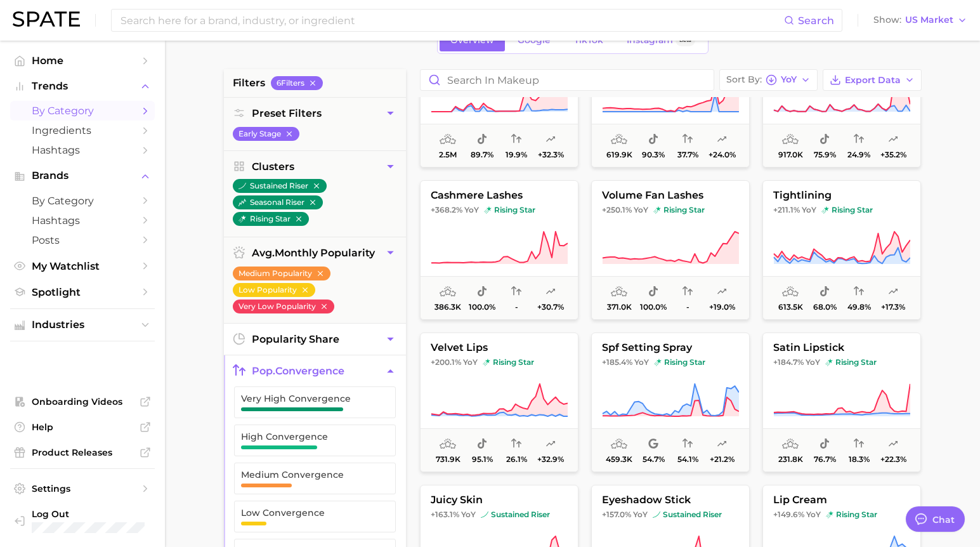
click at [390, 370] on icon "button" at bounding box center [390, 370] width 6 height 3
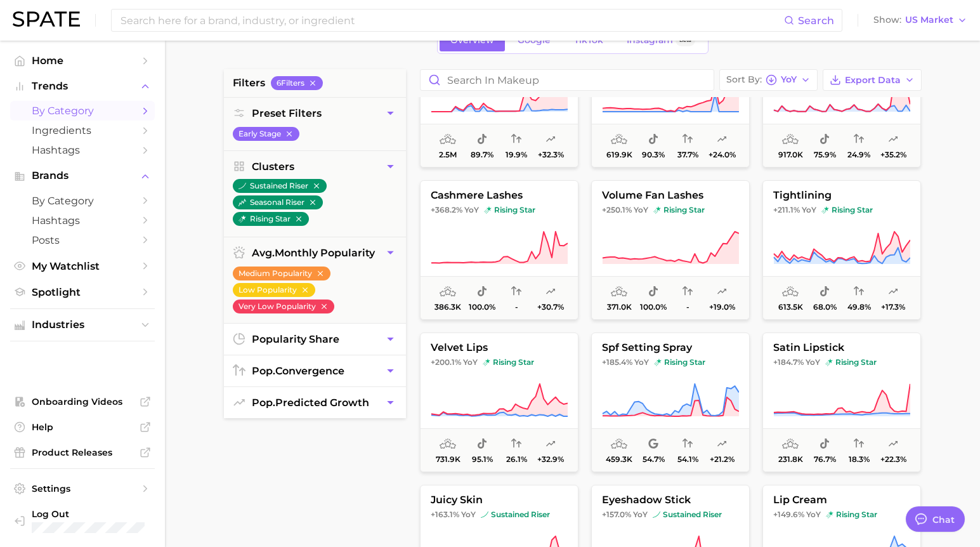
click at [387, 402] on icon "button" at bounding box center [390, 402] width 13 height 13
click at [672, 218] on button "volume fan lashes +250.1% YoY rising star 371.0k 100.0% - +19.0%" at bounding box center [670, 250] width 159 height 140
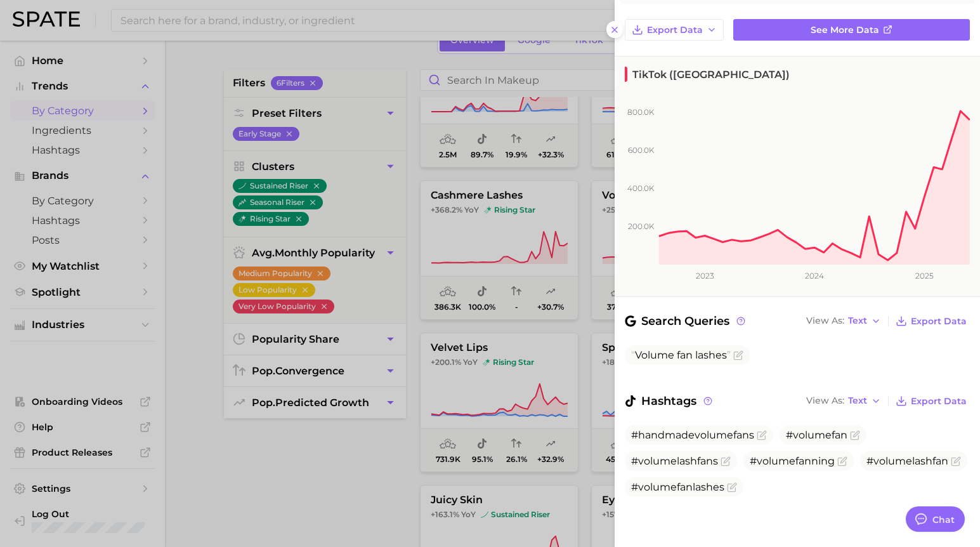
scroll to position [0, 0]
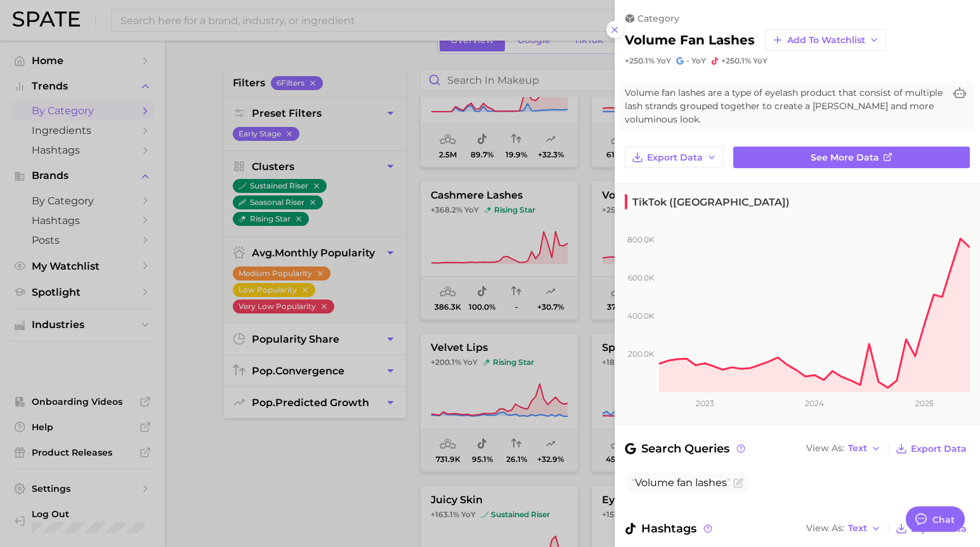
click at [358, 485] on div at bounding box center [490, 273] width 980 height 547
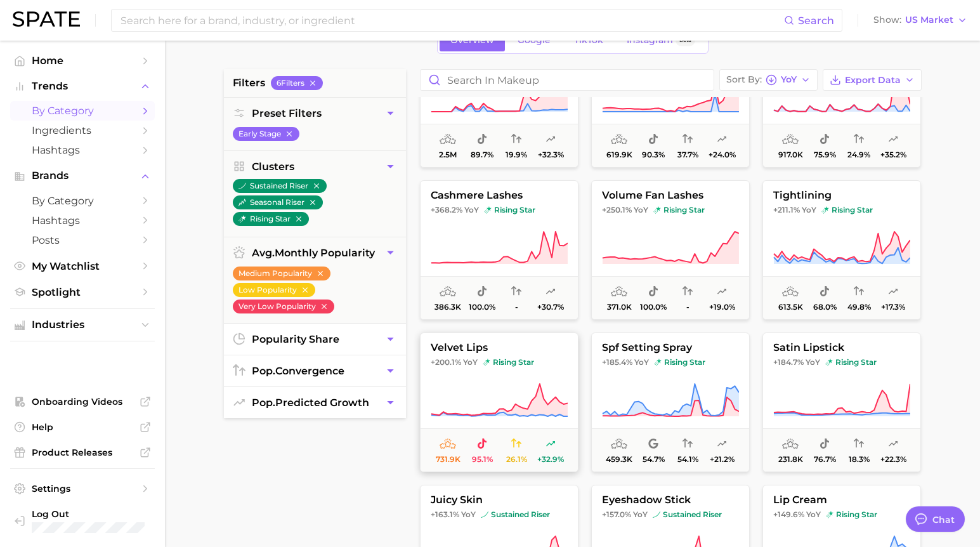
click at [537, 372] on button "velvet lips +200.1% YoY rising star 731.9k 95.1% 26.1% +32.9%" at bounding box center [499, 402] width 159 height 140
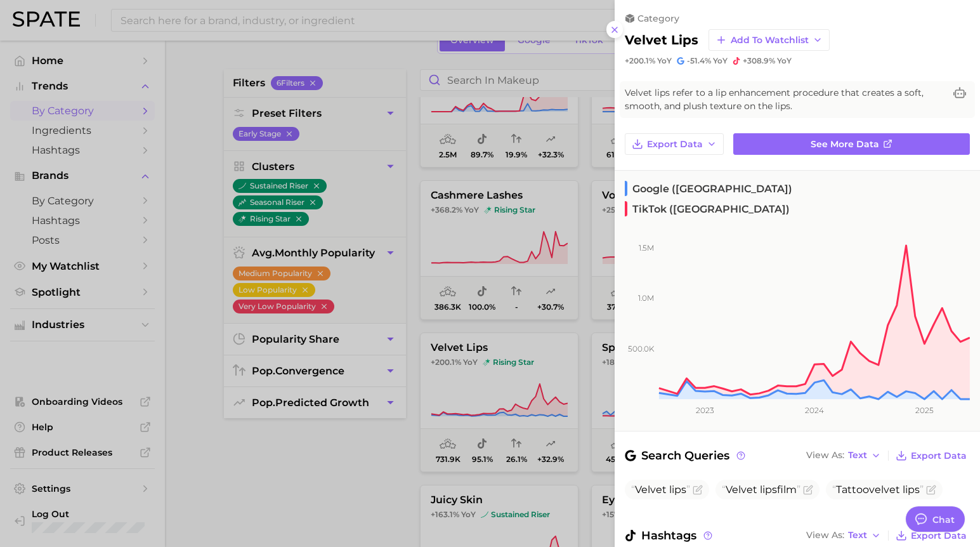
click at [298, 480] on div at bounding box center [490, 273] width 980 height 547
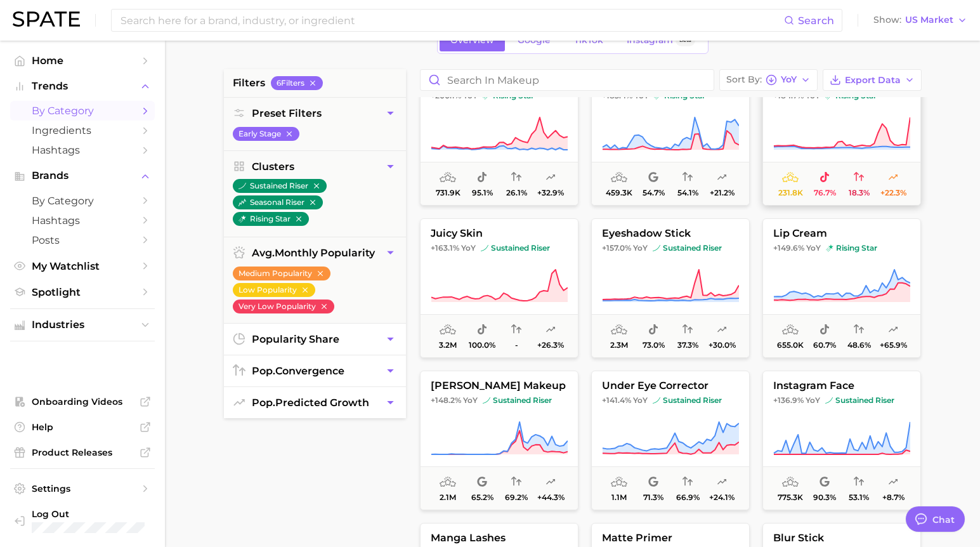
scroll to position [341, 0]
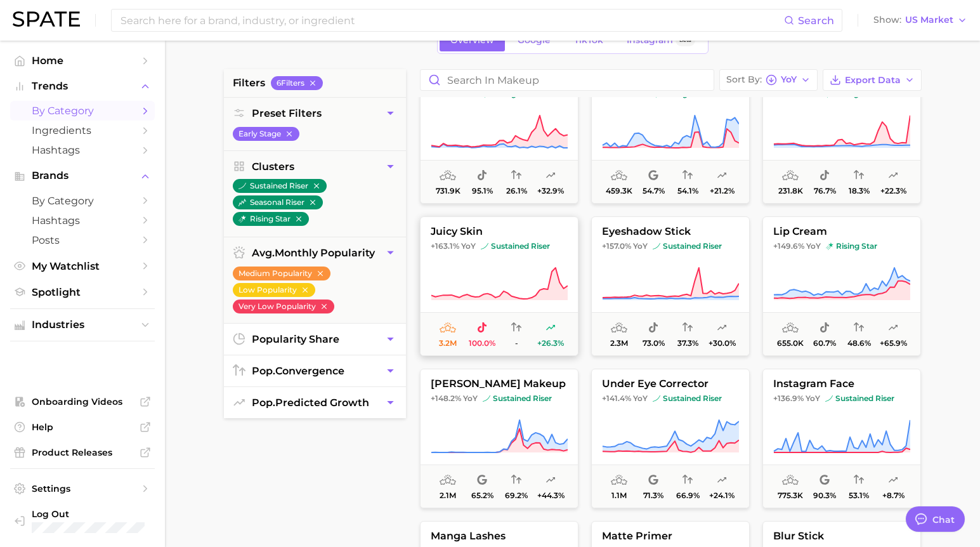
click at [485, 268] on icon at bounding box center [499, 284] width 137 height 36
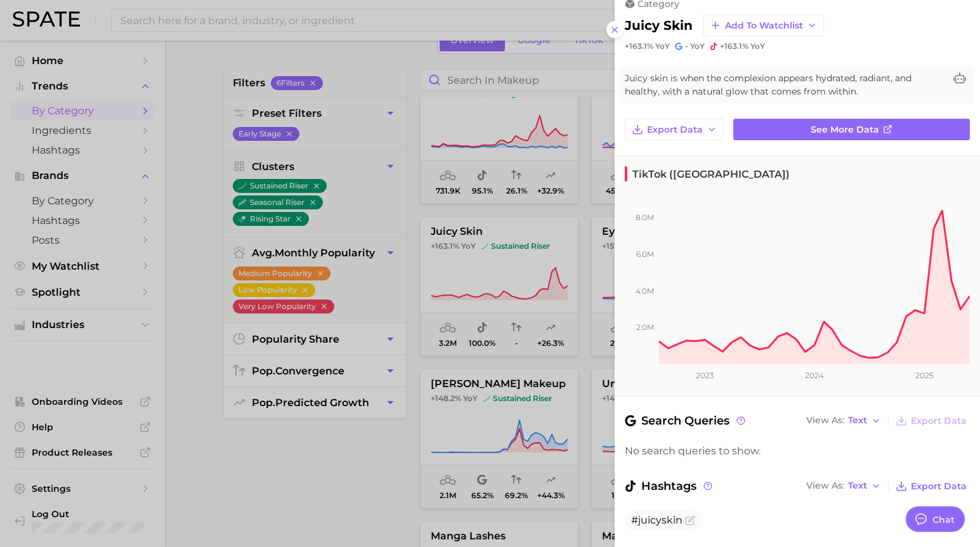
scroll to position [0, 0]
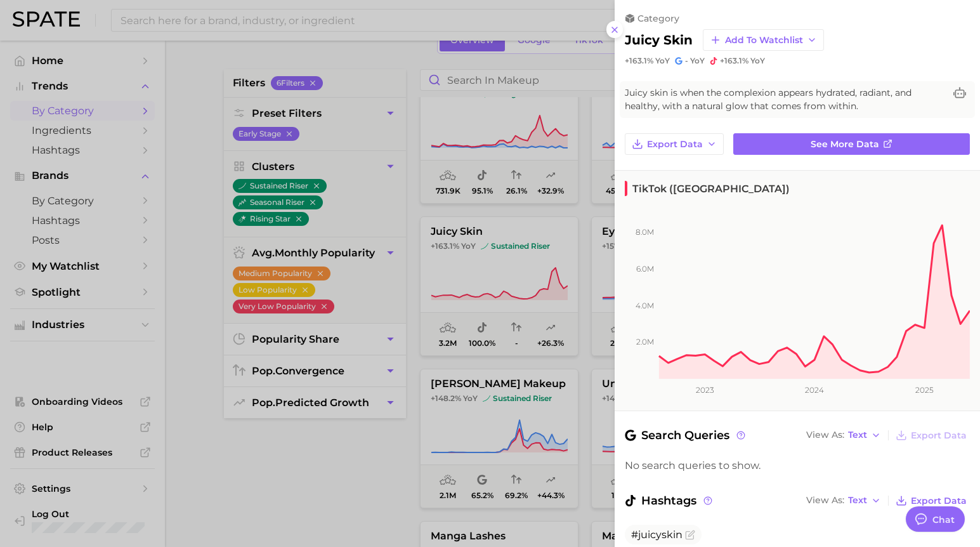
click at [337, 451] on div at bounding box center [490, 273] width 980 height 547
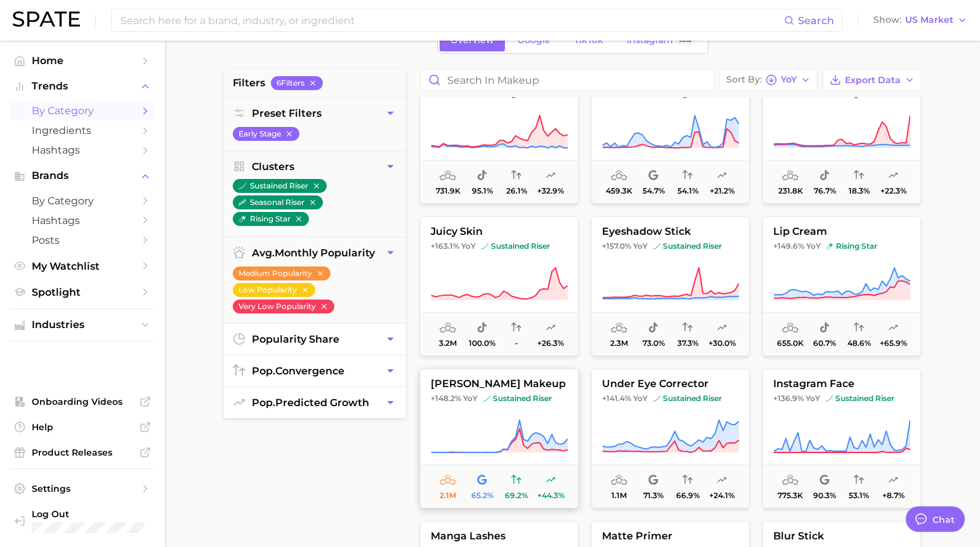
click at [553, 436] on icon at bounding box center [499, 437] width 137 height 36
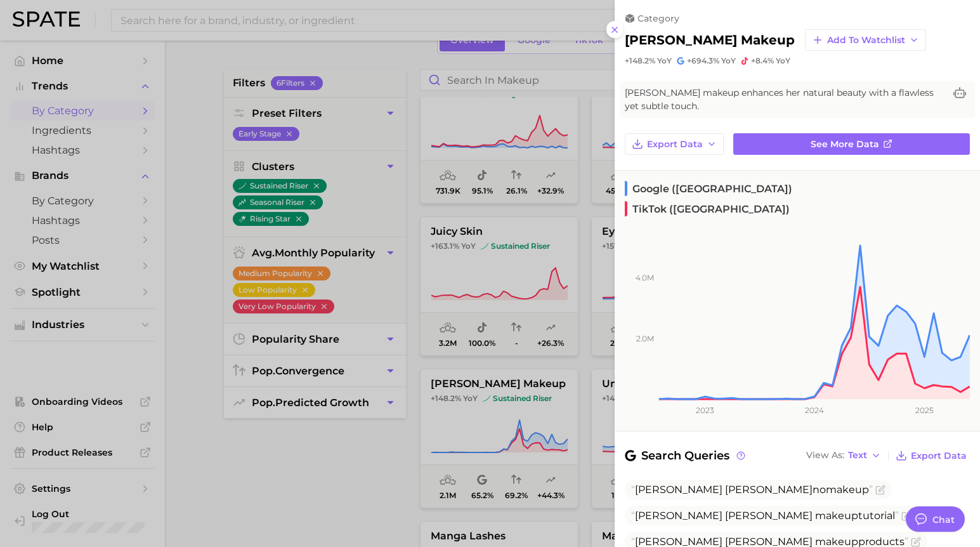
click at [332, 463] on div at bounding box center [490, 273] width 980 height 547
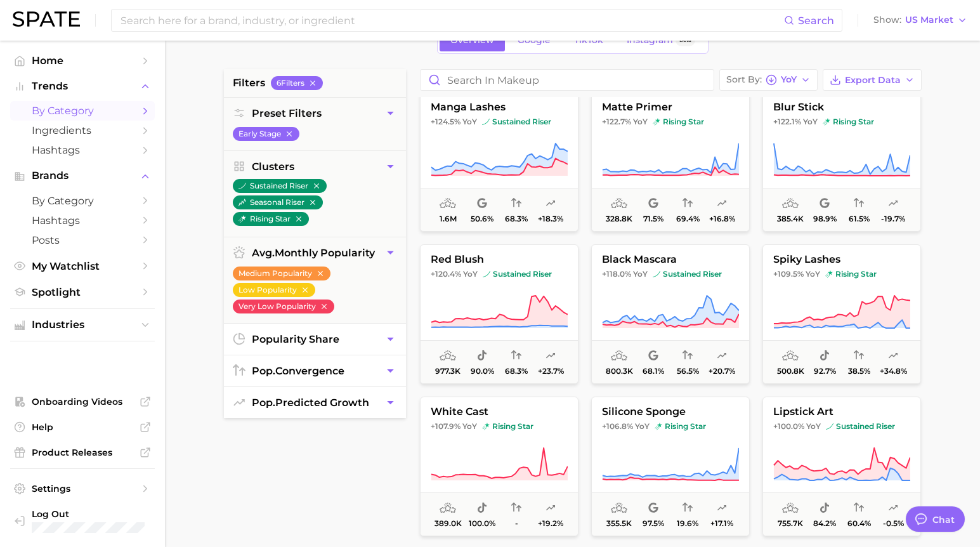
scroll to position [774, 0]
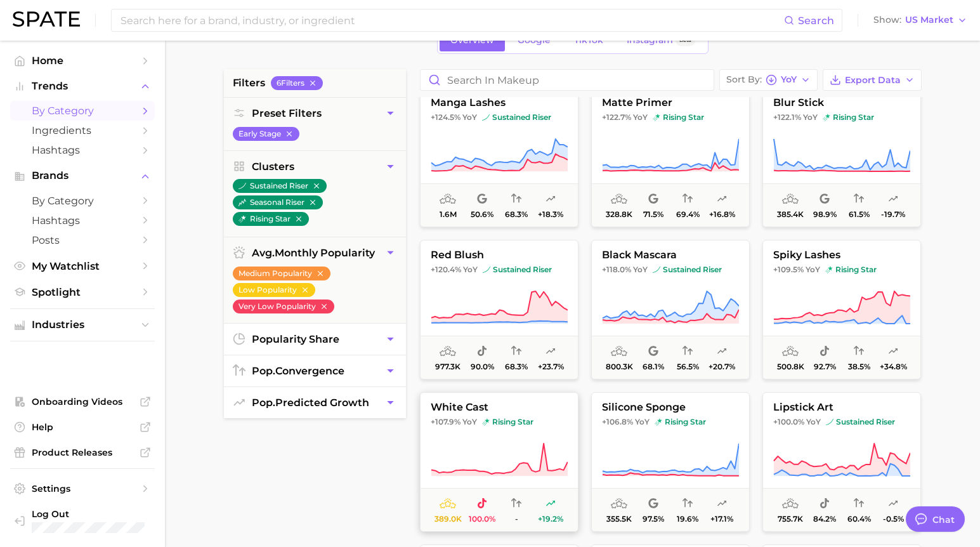
click at [530, 443] on icon at bounding box center [499, 460] width 137 height 36
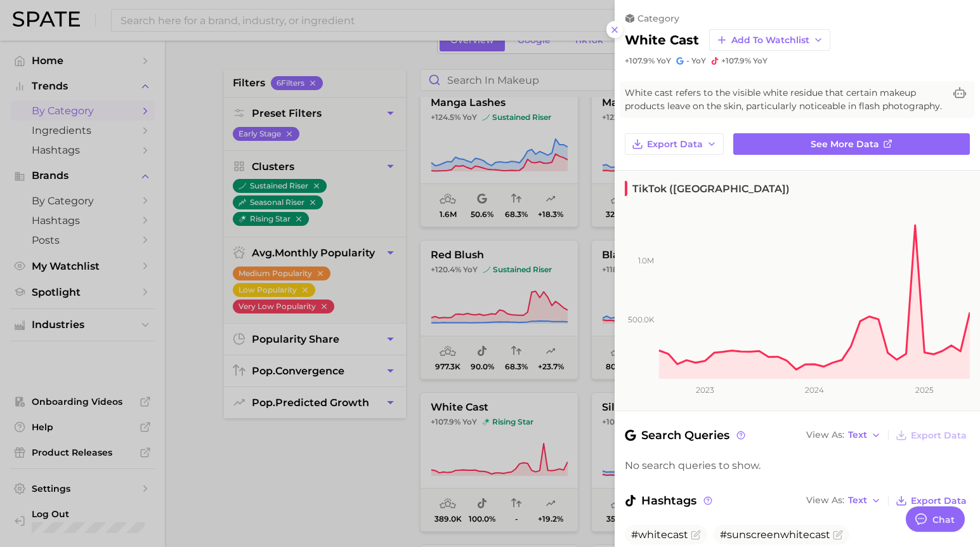
scroll to position [47, 0]
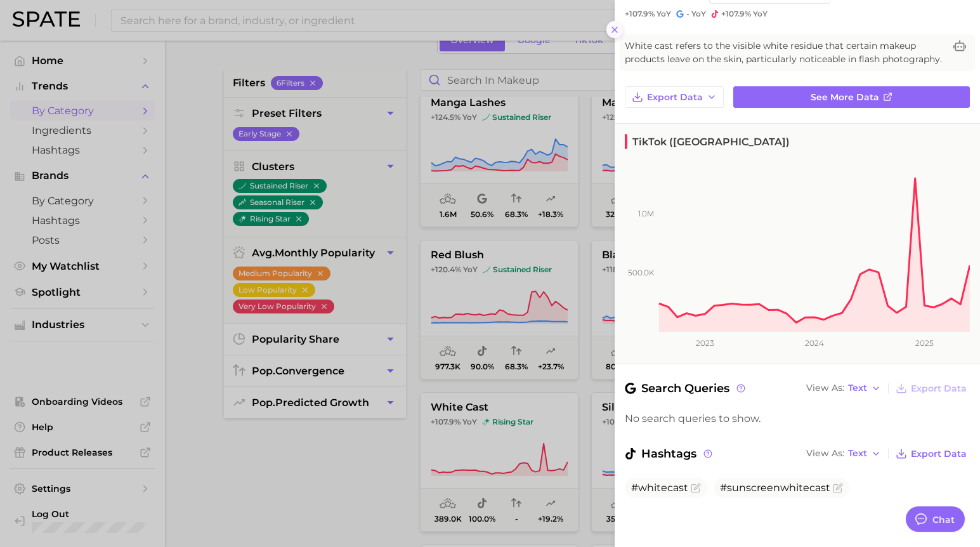
click at [611, 35] on button at bounding box center [615, 29] width 17 height 17
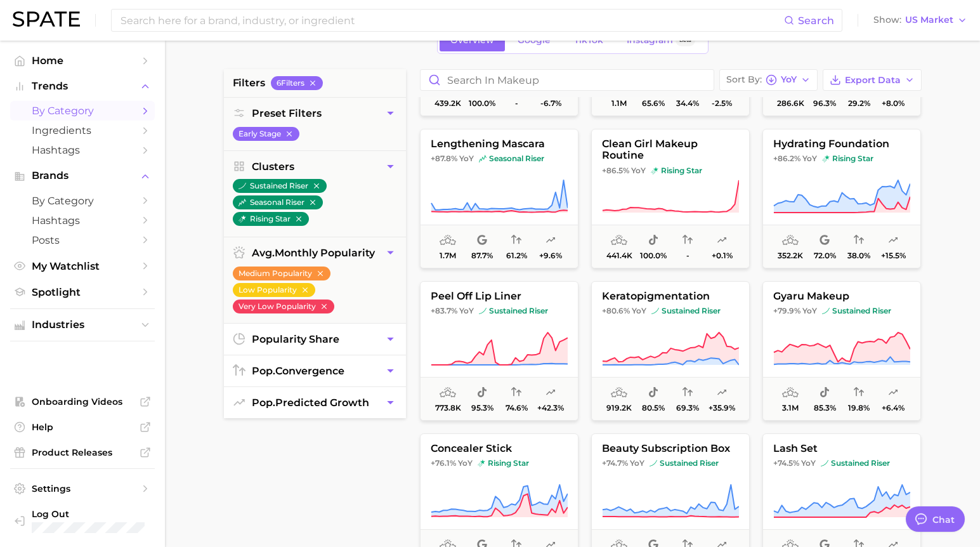
scroll to position [1346, 0]
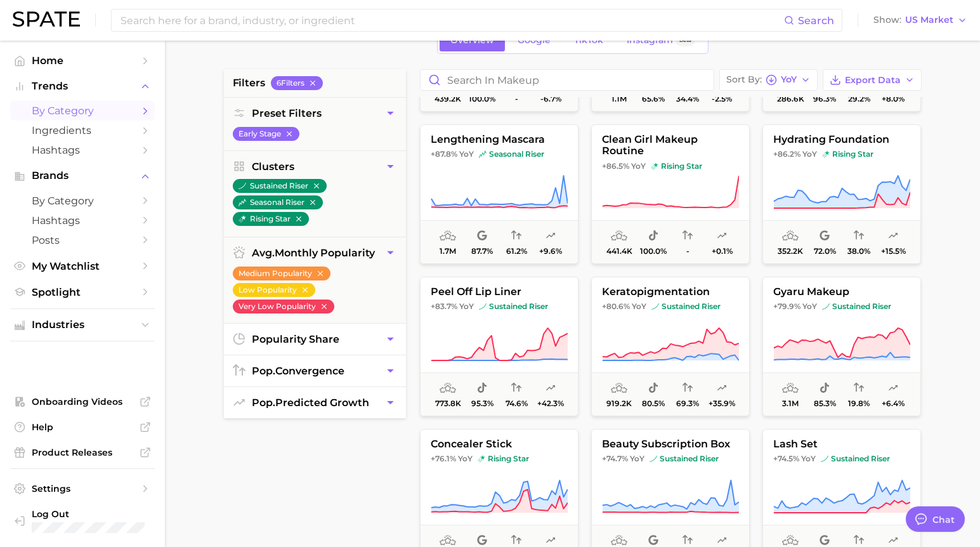
click at [291, 489] on div "filters 6 Filter s Preset Filters Early Stage Clusters sustained riser seasonal…" at bounding box center [315, 390] width 182 height 643
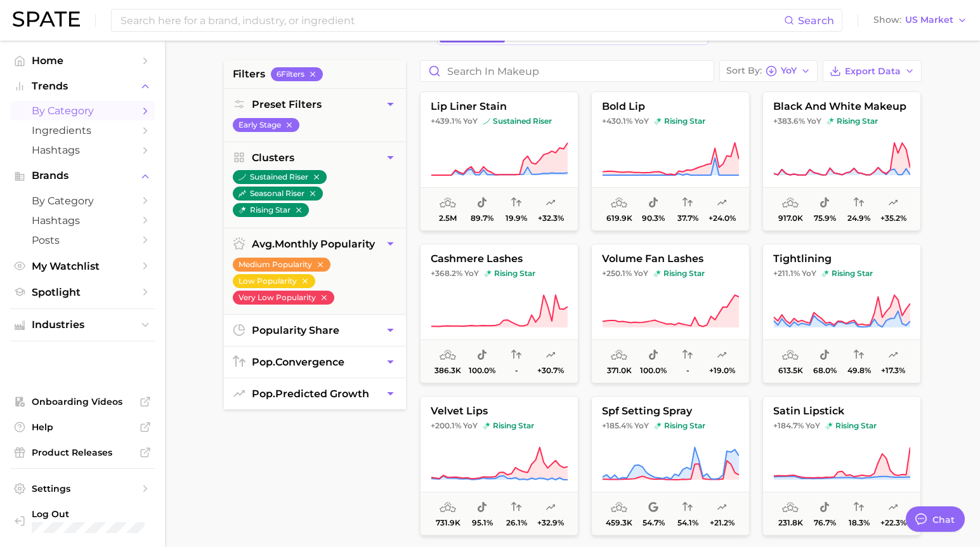
scroll to position [84, 0]
click at [387, 99] on icon "button" at bounding box center [390, 103] width 13 height 13
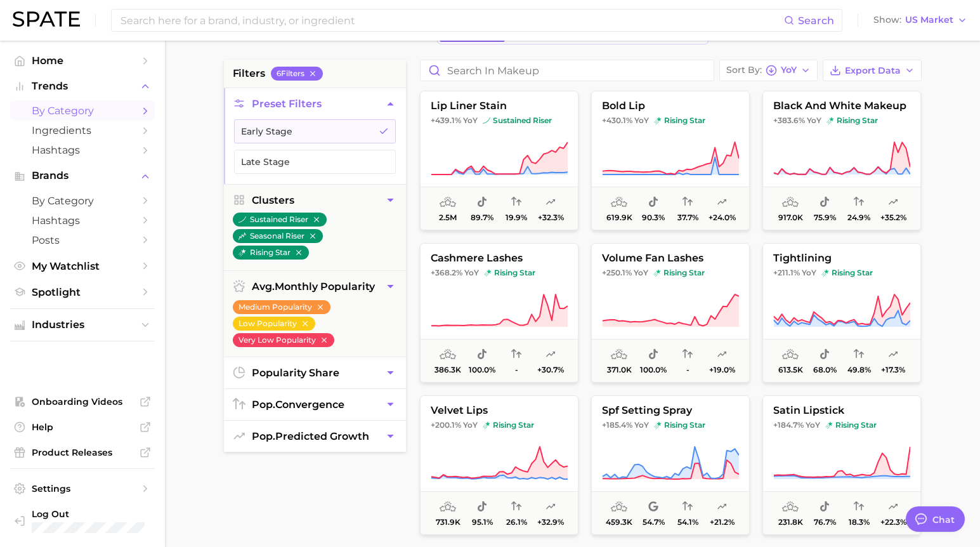
click at [391, 101] on icon "button" at bounding box center [390, 103] width 13 height 13
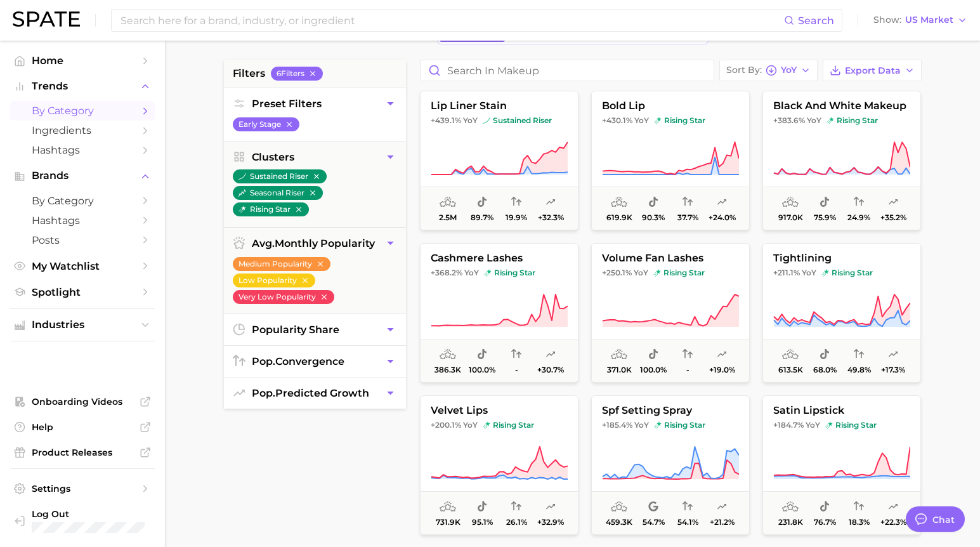
click at [390, 332] on icon "button" at bounding box center [390, 329] width 13 height 13
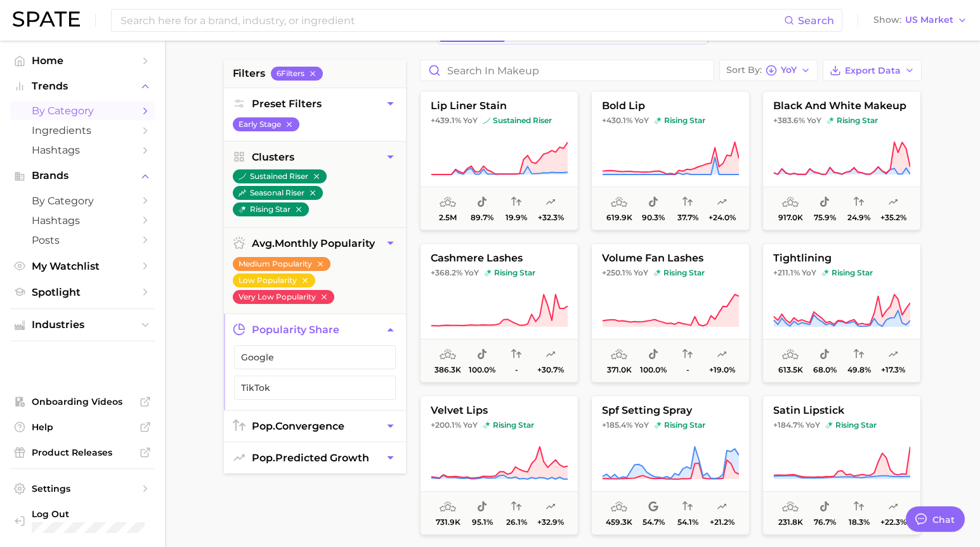
click at [391, 332] on icon "button" at bounding box center [390, 329] width 13 height 13
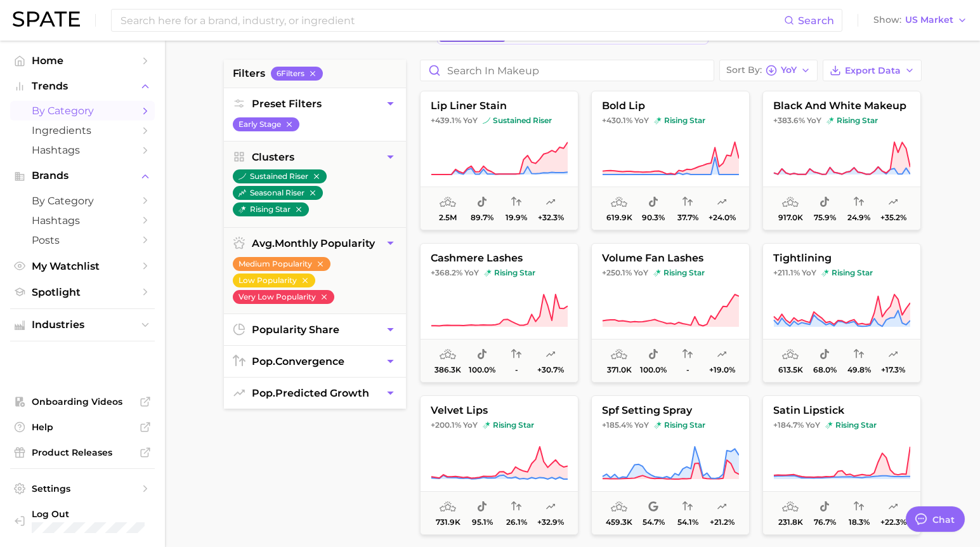
click at [397, 359] on button "pop. convergence" at bounding box center [315, 361] width 182 height 31
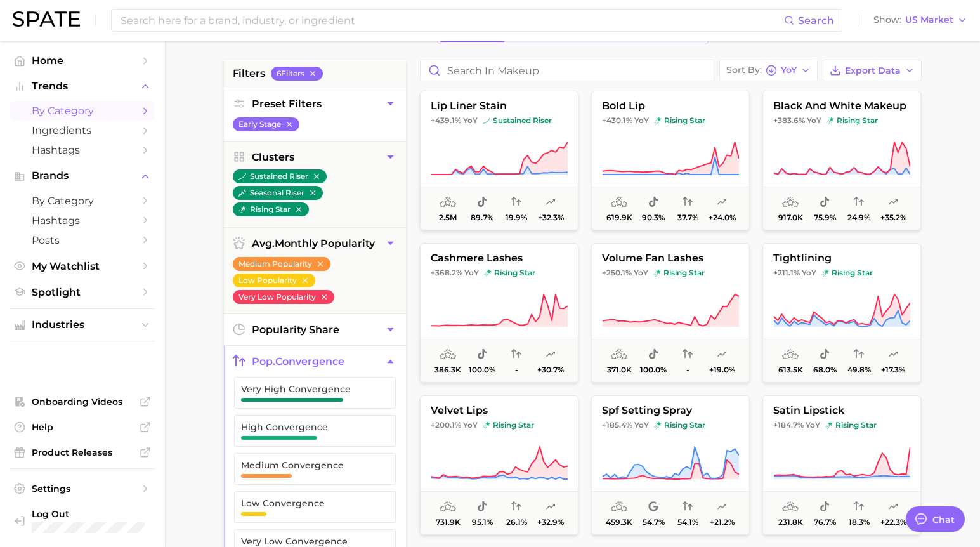
click at [397, 359] on button "pop. convergence" at bounding box center [315, 361] width 182 height 31
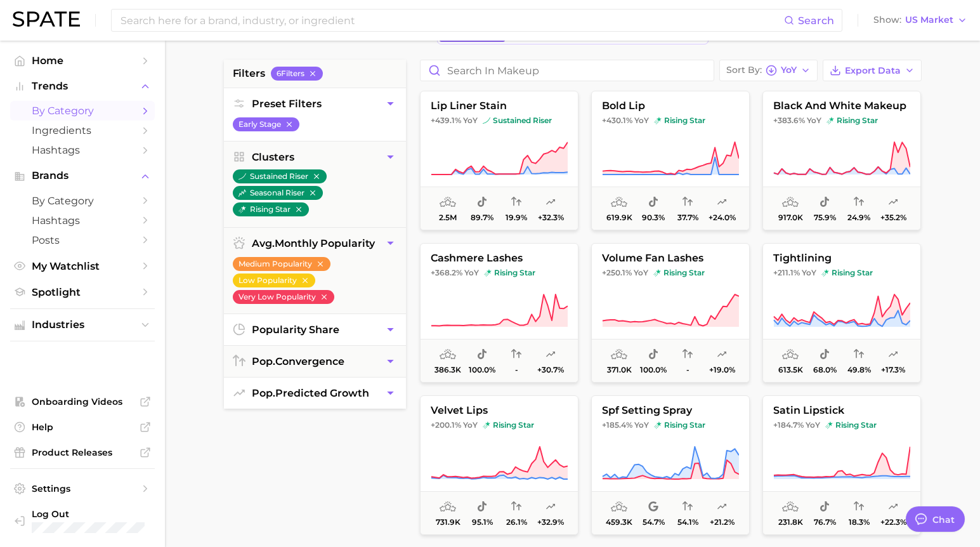
click at [395, 392] on icon "button" at bounding box center [390, 392] width 13 height 13
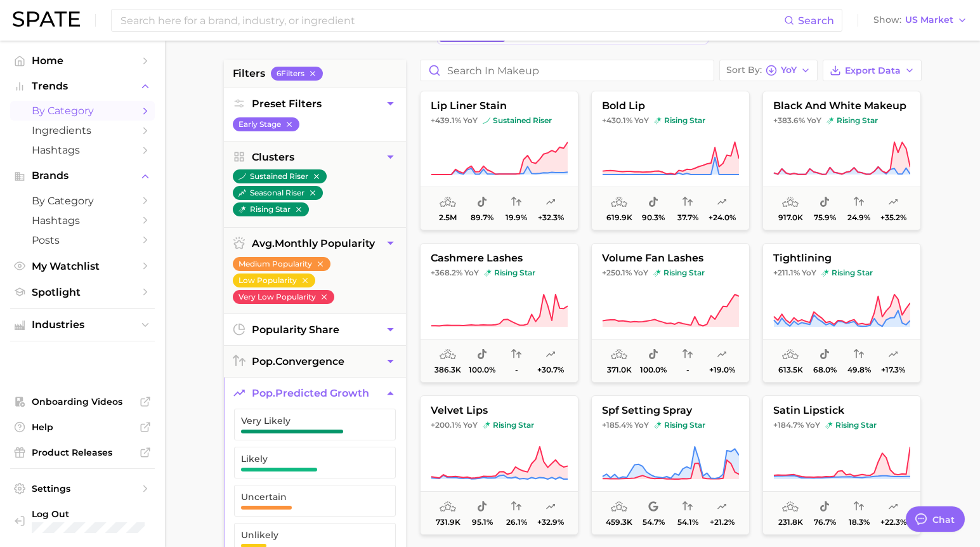
click at [395, 392] on icon "button" at bounding box center [390, 392] width 13 height 13
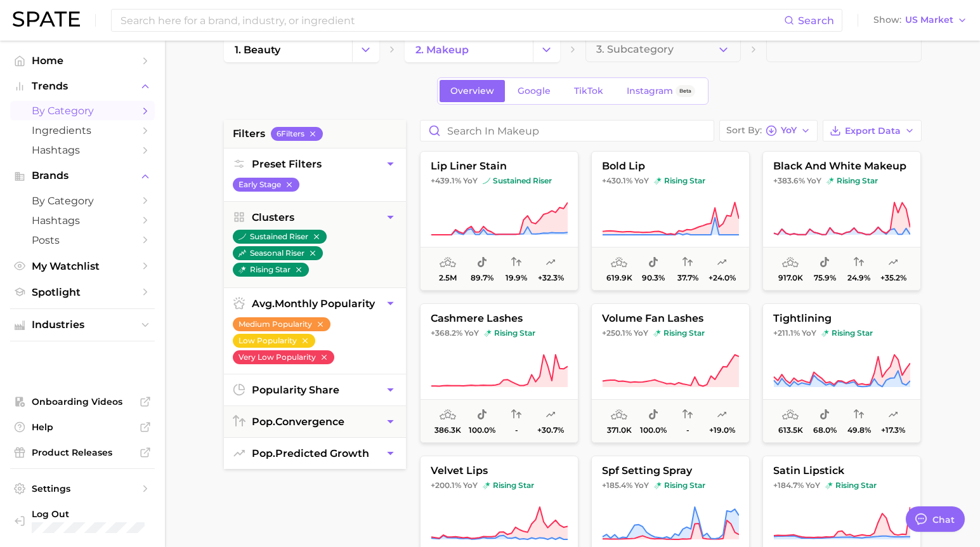
scroll to position [0, 0]
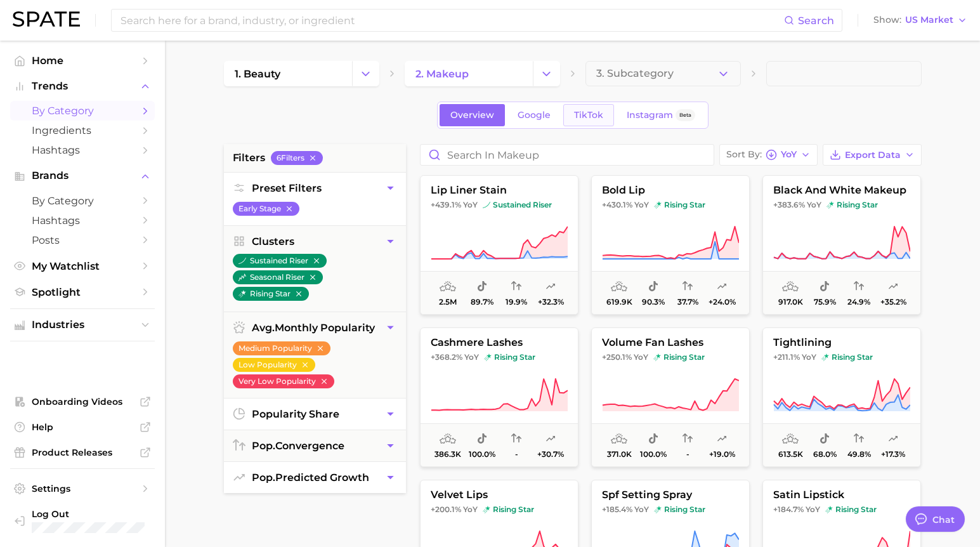
click at [599, 111] on span "TikTok" at bounding box center [588, 115] width 29 height 11
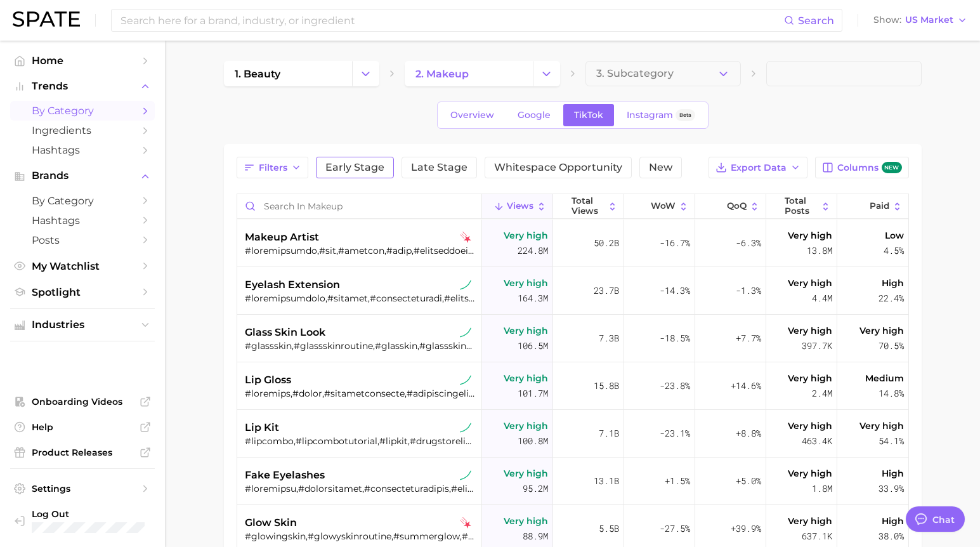
click at [360, 173] on button "Early Stage" at bounding box center [355, 168] width 78 height 22
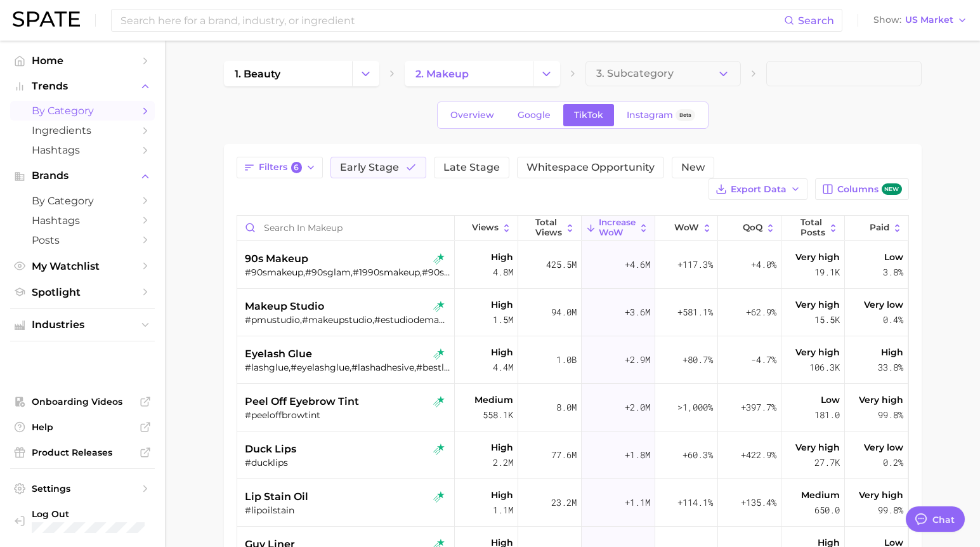
click at [371, 179] on div "Filters 6 Early Stage Late Stage Whitespace Opportunity New Export Data Columns…" at bounding box center [573, 178] width 673 height 43
click at [375, 169] on span "Early Stage" at bounding box center [369, 167] width 59 height 10
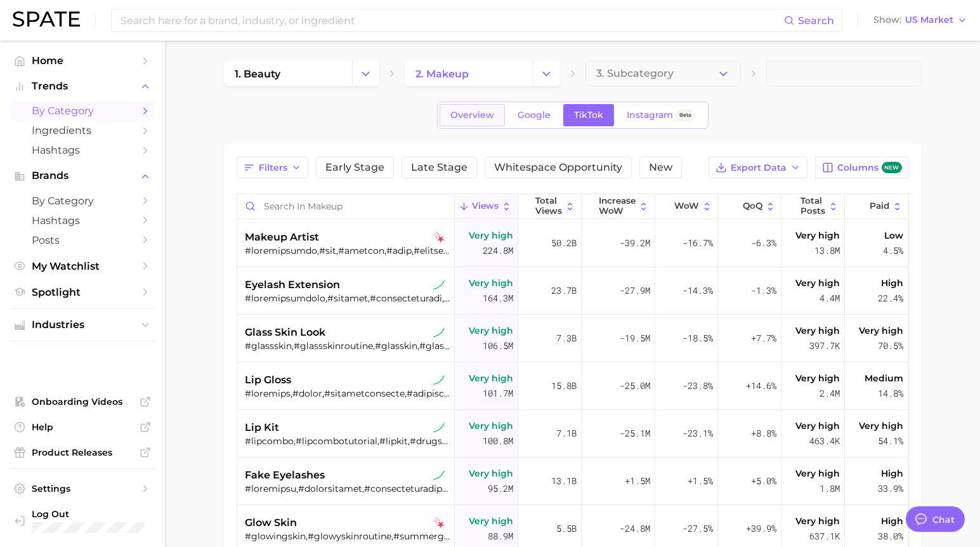
click at [471, 110] on span "Overview" at bounding box center [472, 115] width 44 height 11
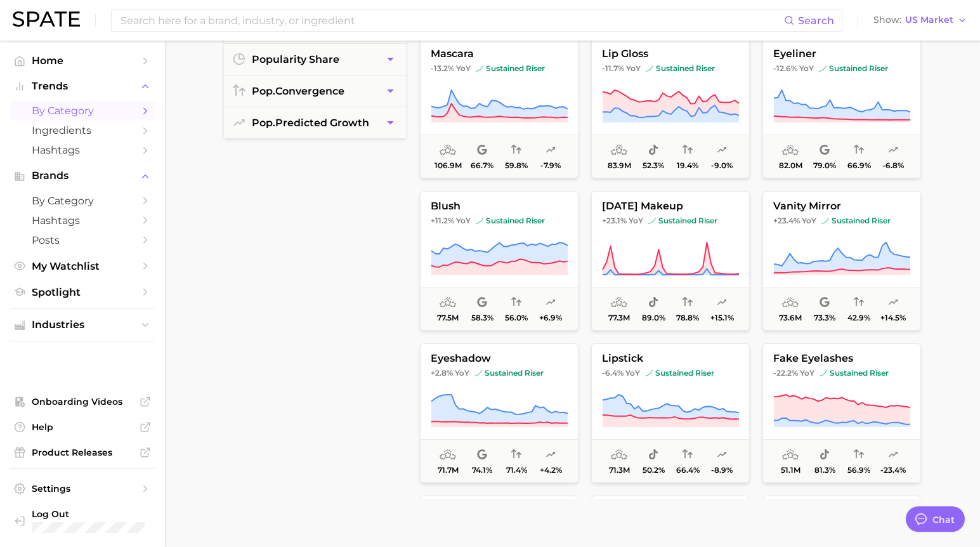
scroll to position [456, 0]
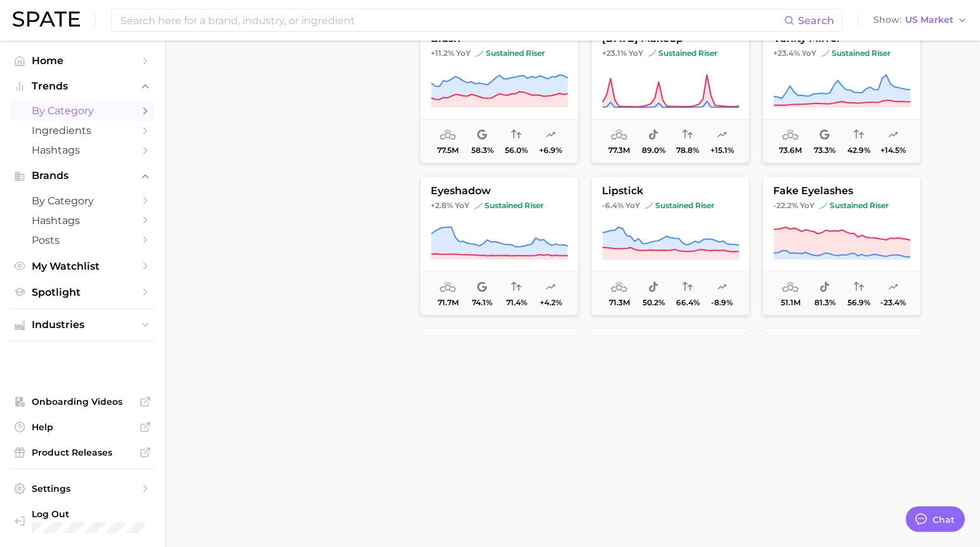
click at [380, 283] on div "filters Preset Filters Early Stage Late Stage Clusters avg. monthly popularity …" at bounding box center [315, 9] width 182 height 643
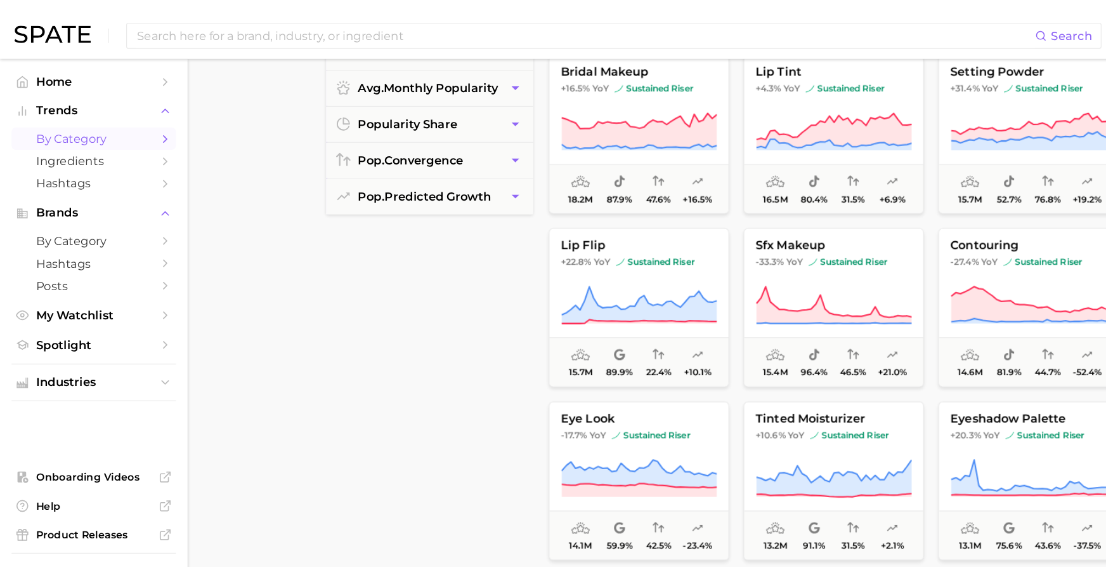
scroll to position [1716, 0]
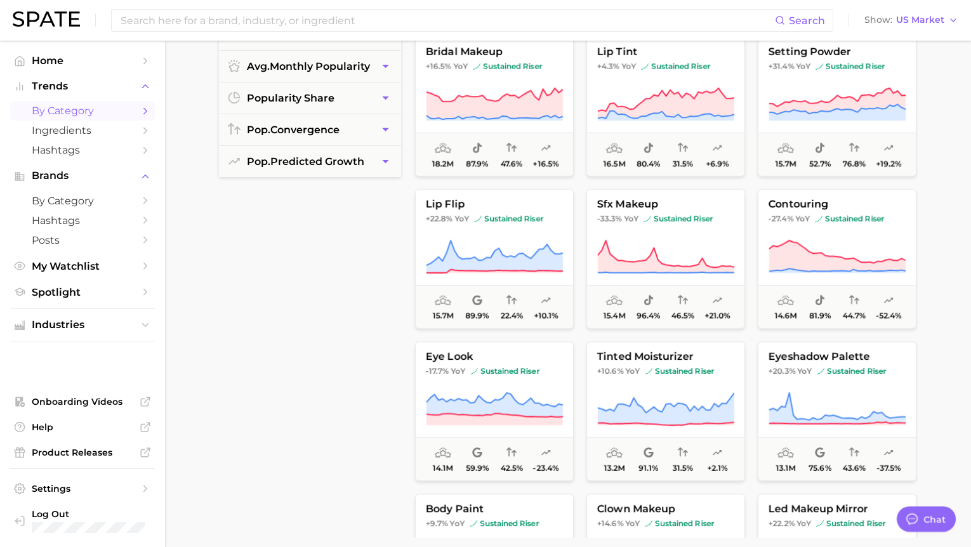
type textarea "x"
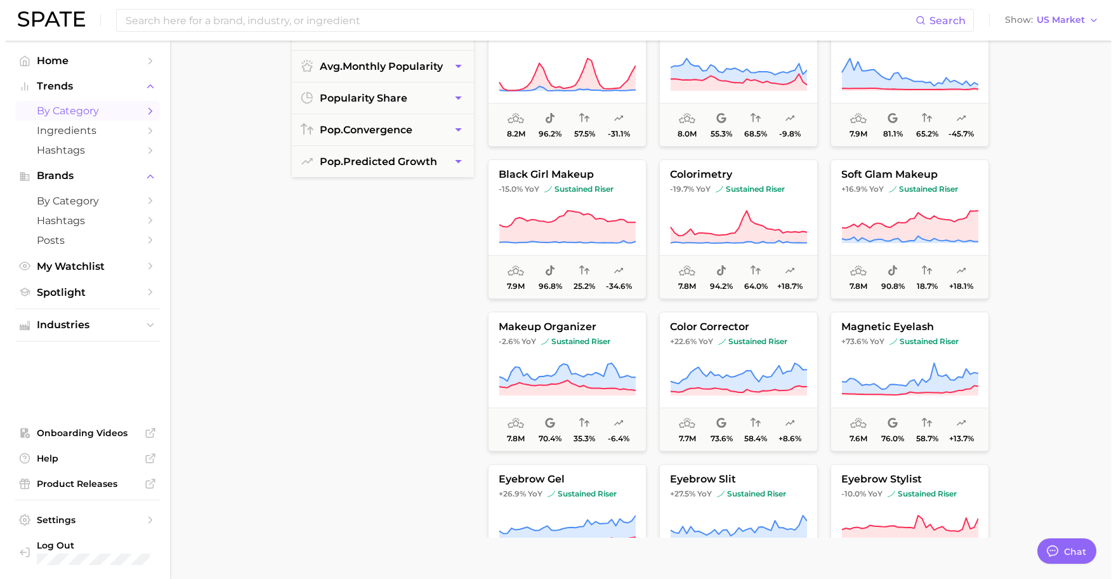
scroll to position [3879, 0]
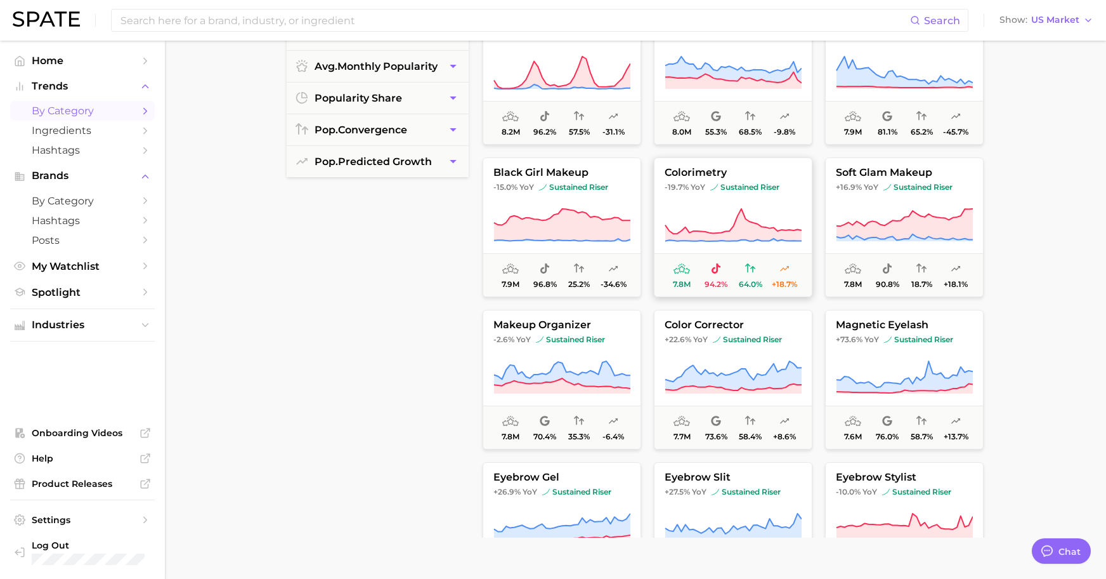
click at [745, 195] on button "colorimetry -19.7% YoY sustained riser 7.8m 94.2% 64.0% +18.7%" at bounding box center [733, 227] width 159 height 140
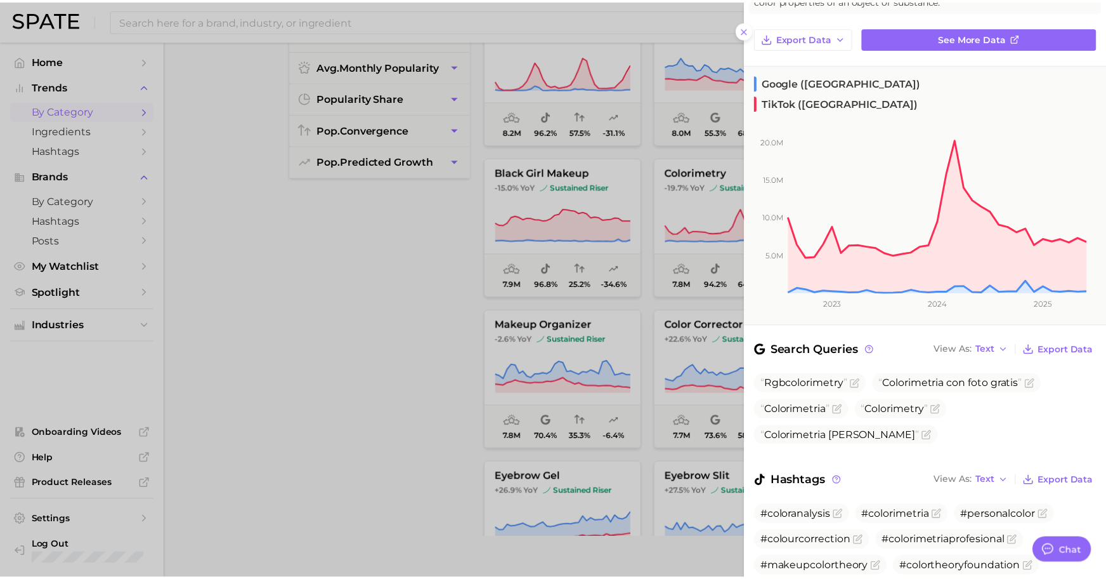
scroll to position [185, 0]
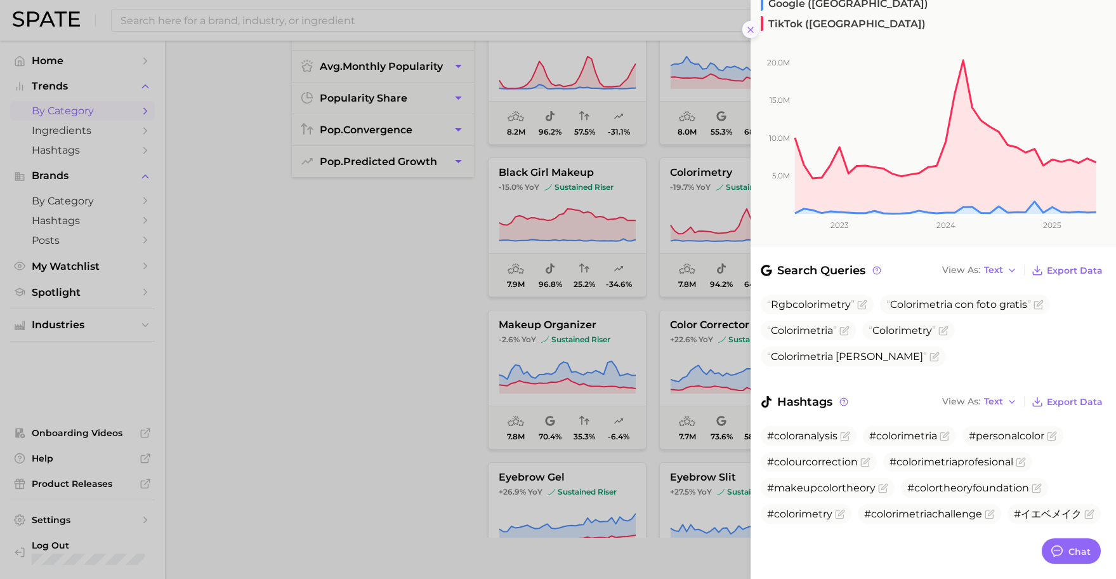
click at [749, 32] on icon at bounding box center [750, 30] width 10 height 10
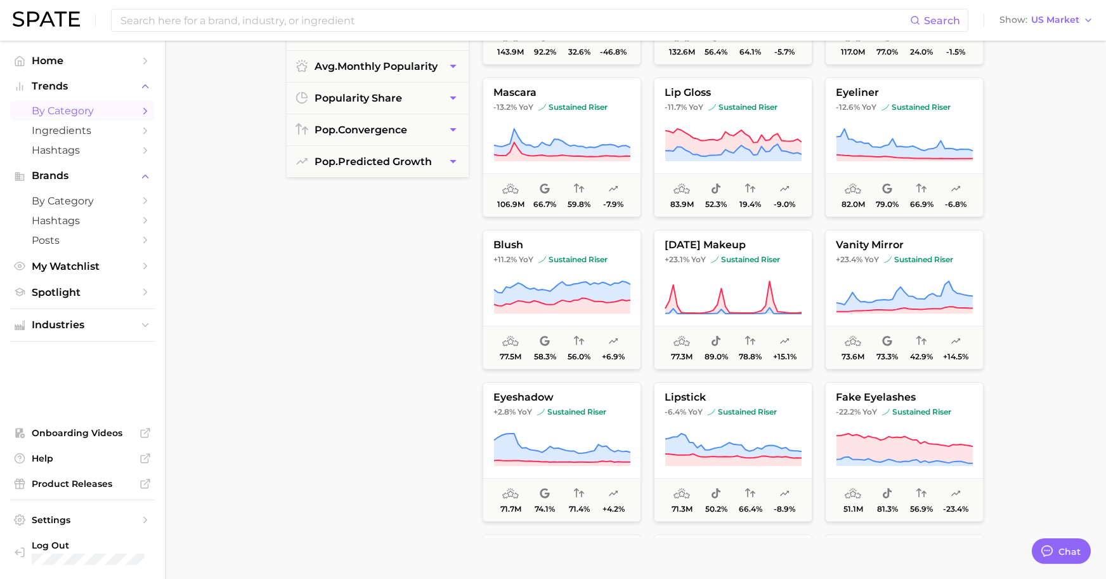
scroll to position [0, 0]
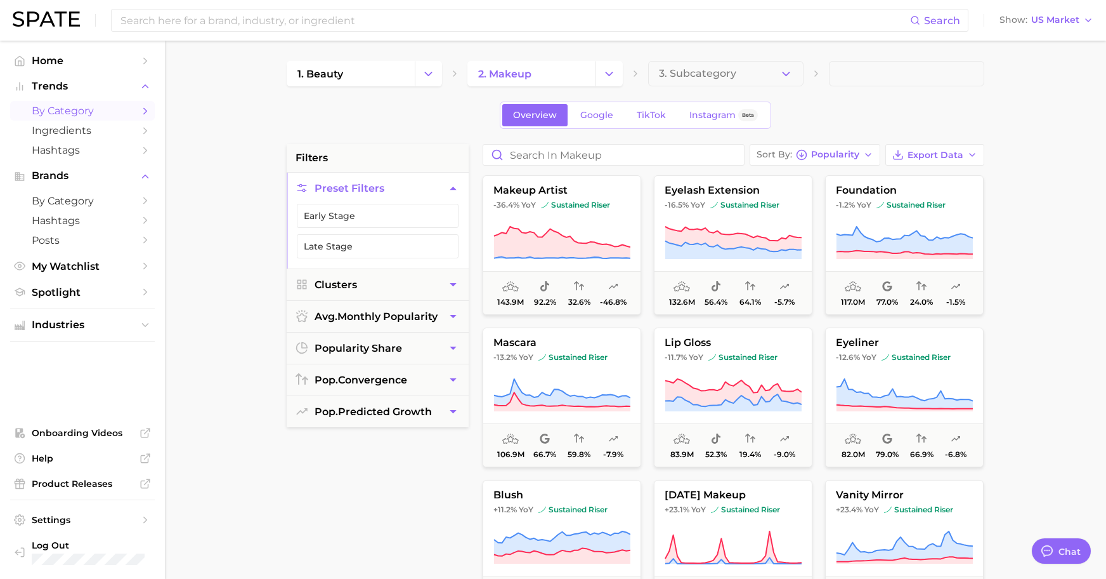
click at [883, 251] on main "1. beauty 2. makeup 3. Subcategory Overview Google TikTok Instagram Beta filter…" at bounding box center [636, 522] width 942 height 962
click at [883, 292] on main "1. beauty 2. makeup 3. Subcategory Overview Google TikTok Instagram Beta filter…" at bounding box center [636, 522] width 942 height 962
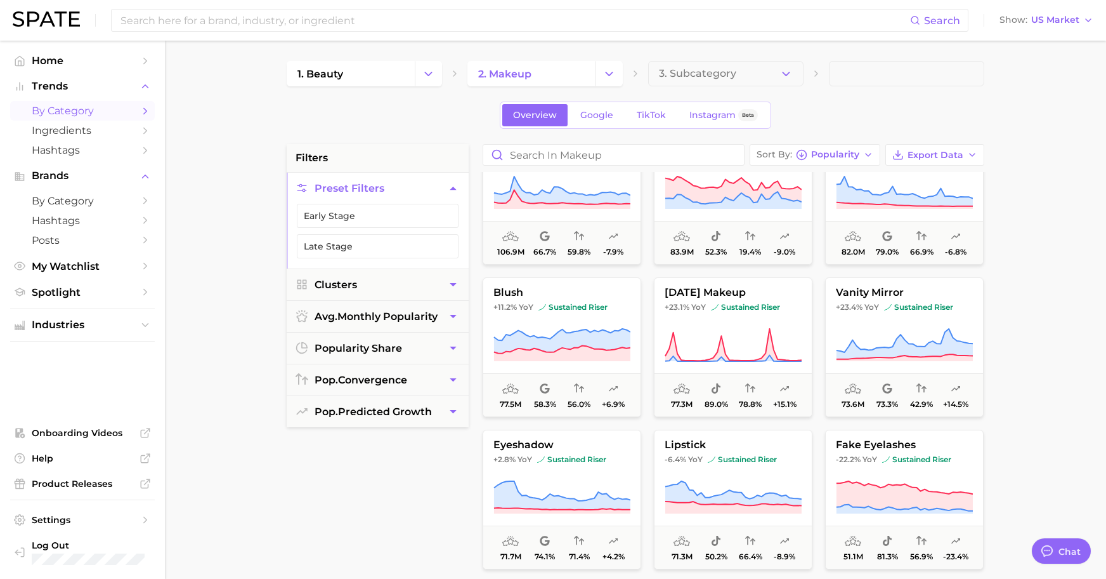
scroll to position [258, 0]
